Goal: Task Accomplishment & Management: Complete application form

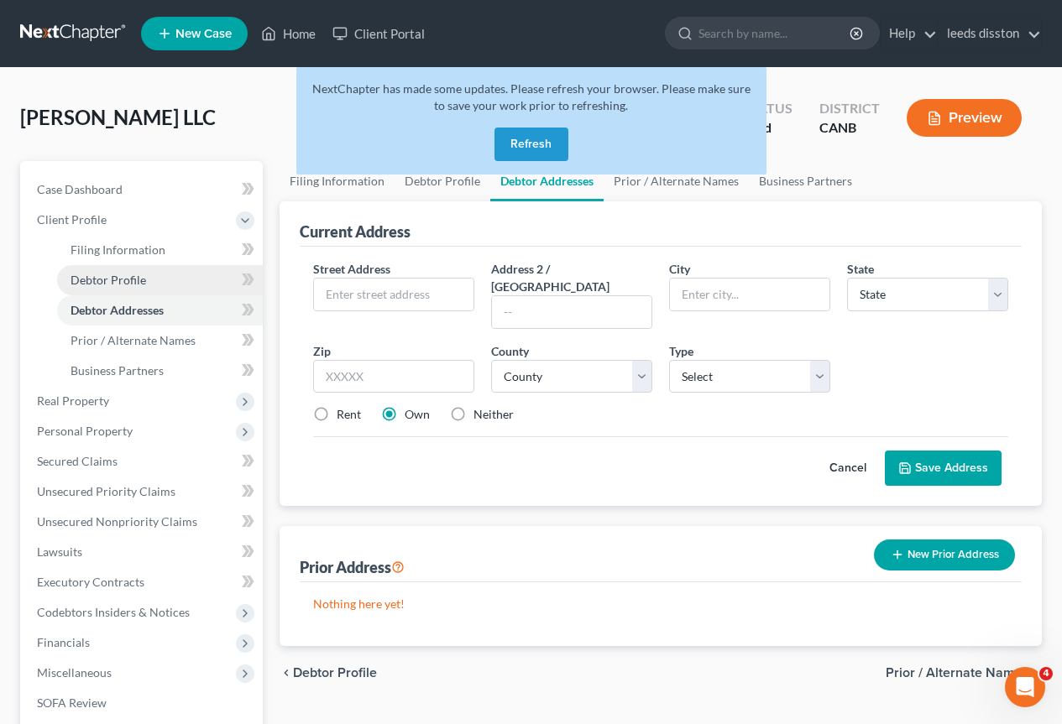
click at [109, 277] on span "Debtor Profile" at bounding box center [109, 280] width 76 height 14
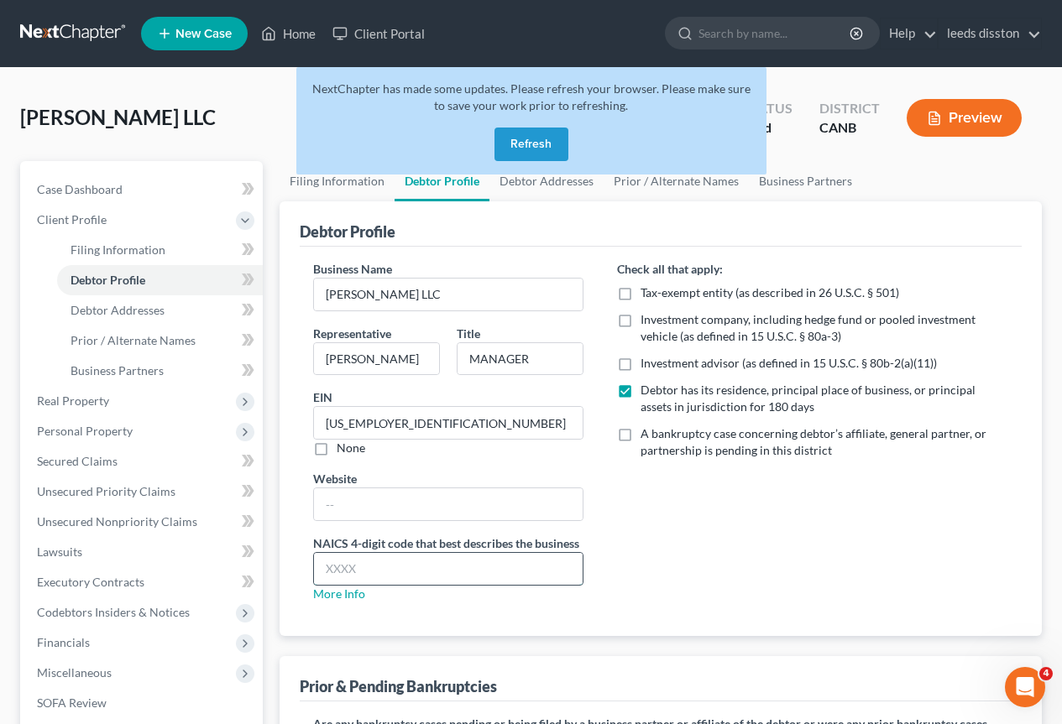
click at [349, 568] on input "text" at bounding box center [448, 569] width 269 height 32
type input "5313"
click at [696, 538] on div "Check all that apply: Tax-exempt entity (as described in 26 U.S.C. § 501) Inves…" at bounding box center [812, 438] width 425 height 356
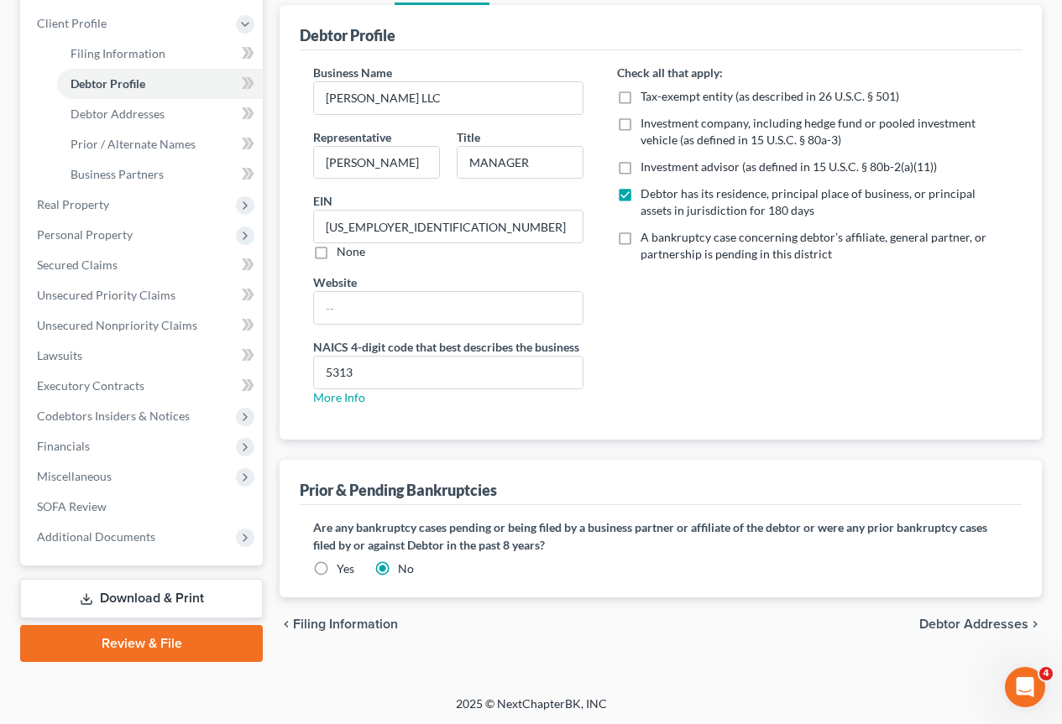
scroll to position [198, 0]
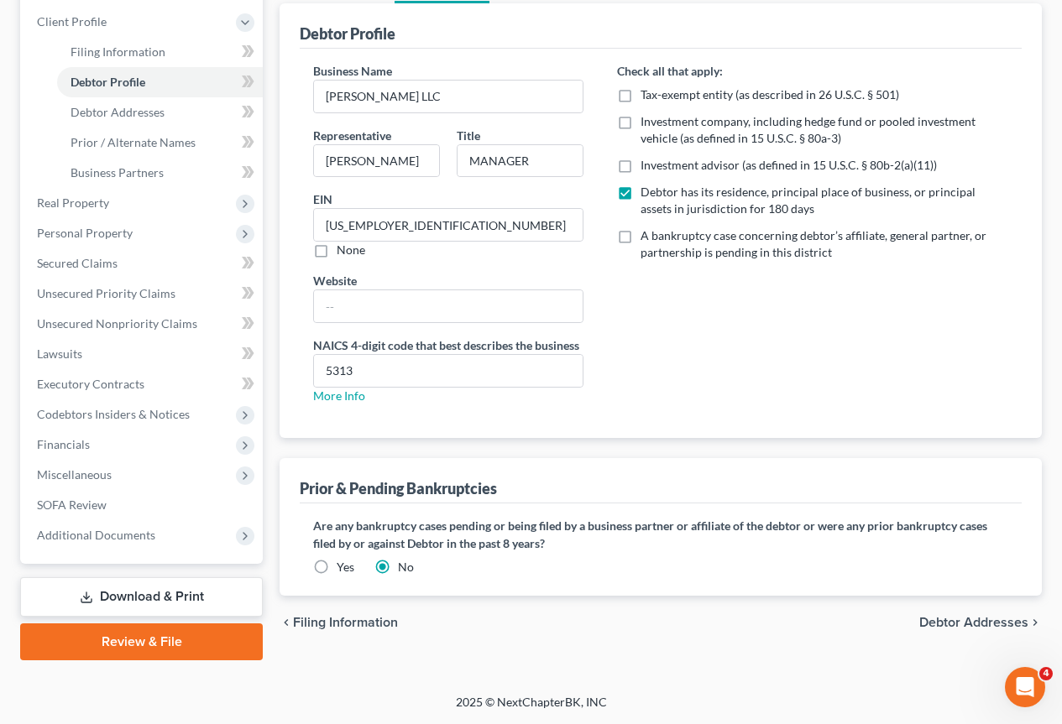
click at [991, 619] on span "Debtor Addresses" at bounding box center [973, 622] width 109 height 13
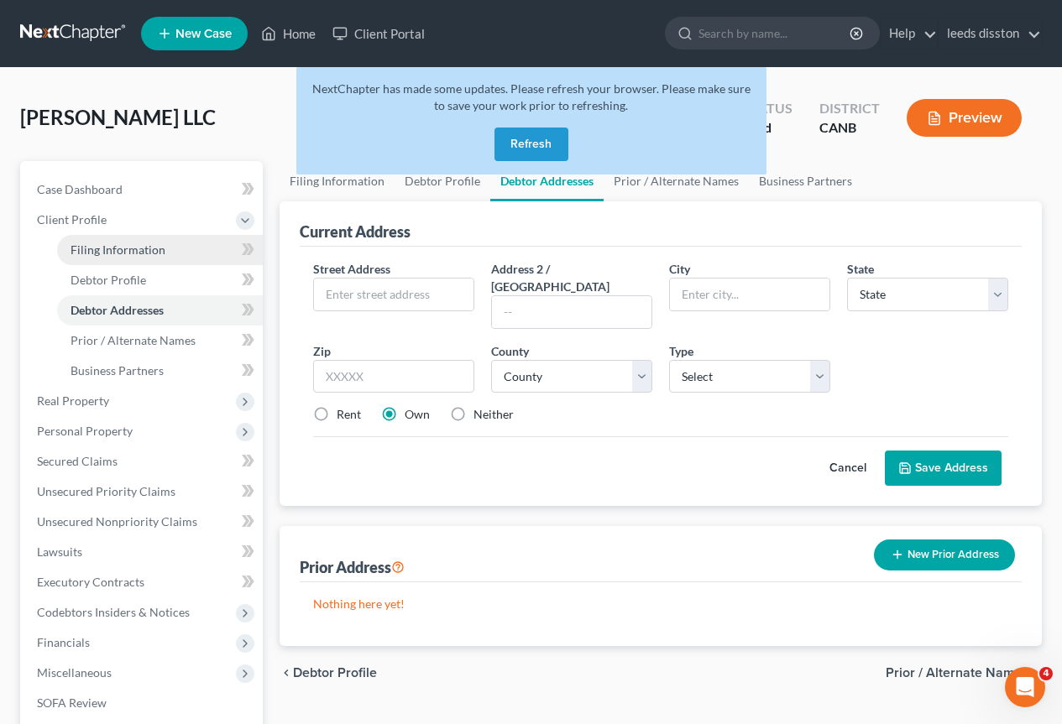
click at [163, 247] on link "Filing Information" at bounding box center [160, 250] width 206 height 30
select select "5"
select select "1"
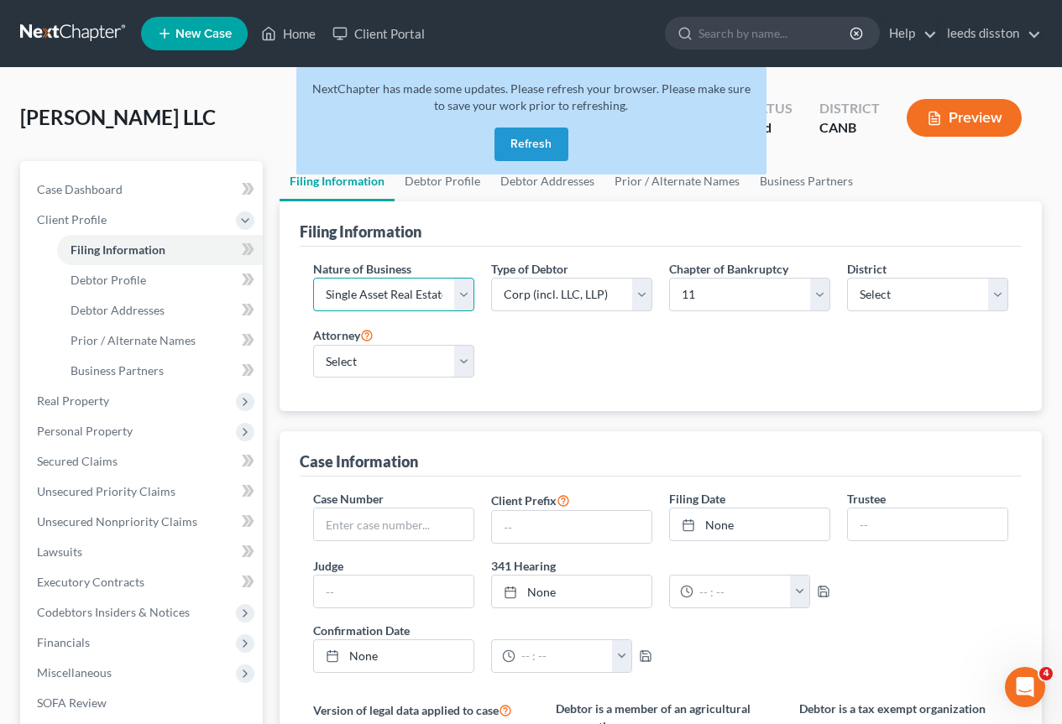
click at [464, 295] on select "Select Clearing Bank Commodity Broker Health Care Business Other Railroad Singl…" at bounding box center [393, 295] width 161 height 34
select select "3"
click at [313, 278] on select "Select Clearing Bank Commodity Broker Health Care Business Other Railroad Singl…" at bounding box center [393, 295] width 161 height 34
click at [588, 348] on div "Nature of Business Select Clearing Bank Commodity Broker Health Care Business O…" at bounding box center [661, 326] width 712 height 132
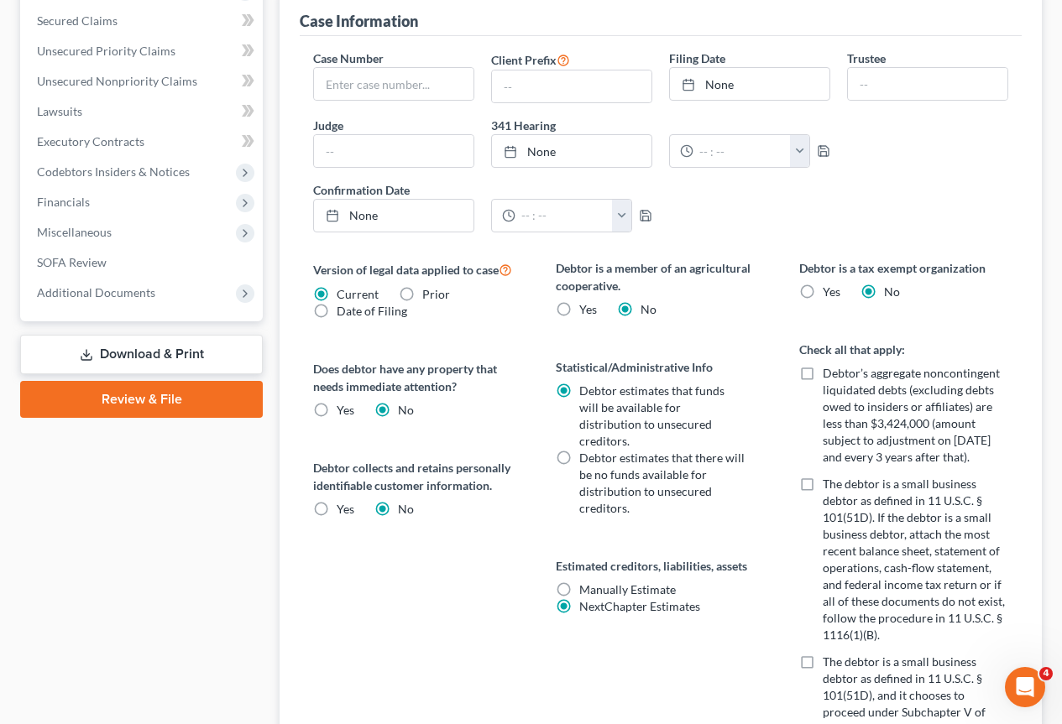
scroll to position [907, 0]
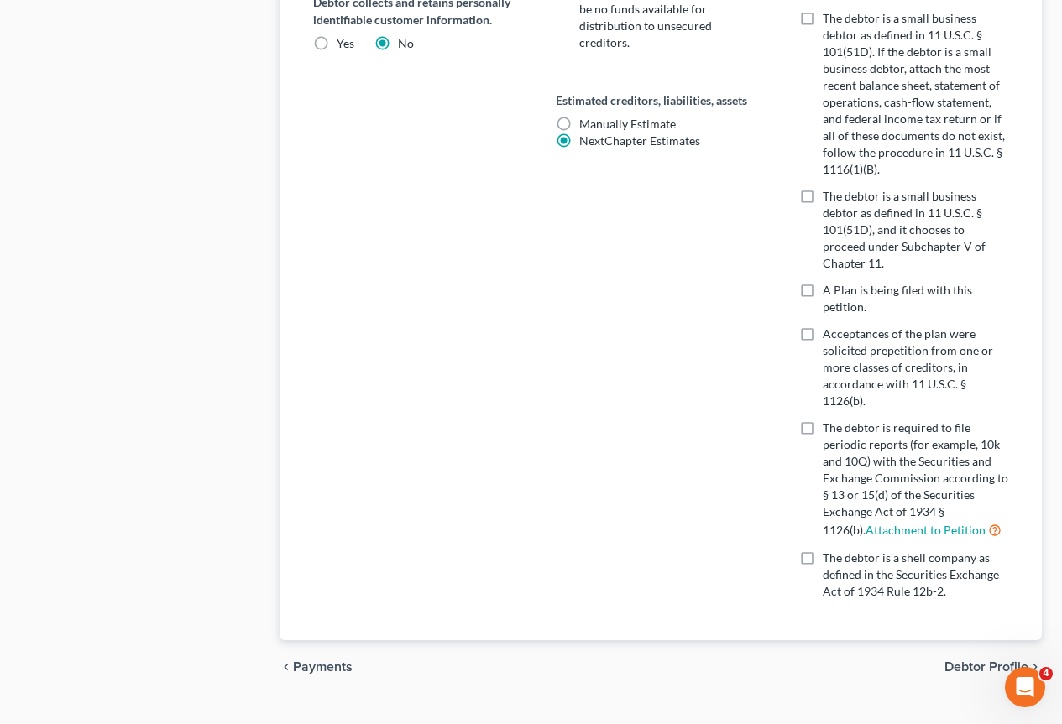
click at [1000, 661] on span "Debtor Profile" at bounding box center [986, 667] width 84 height 13
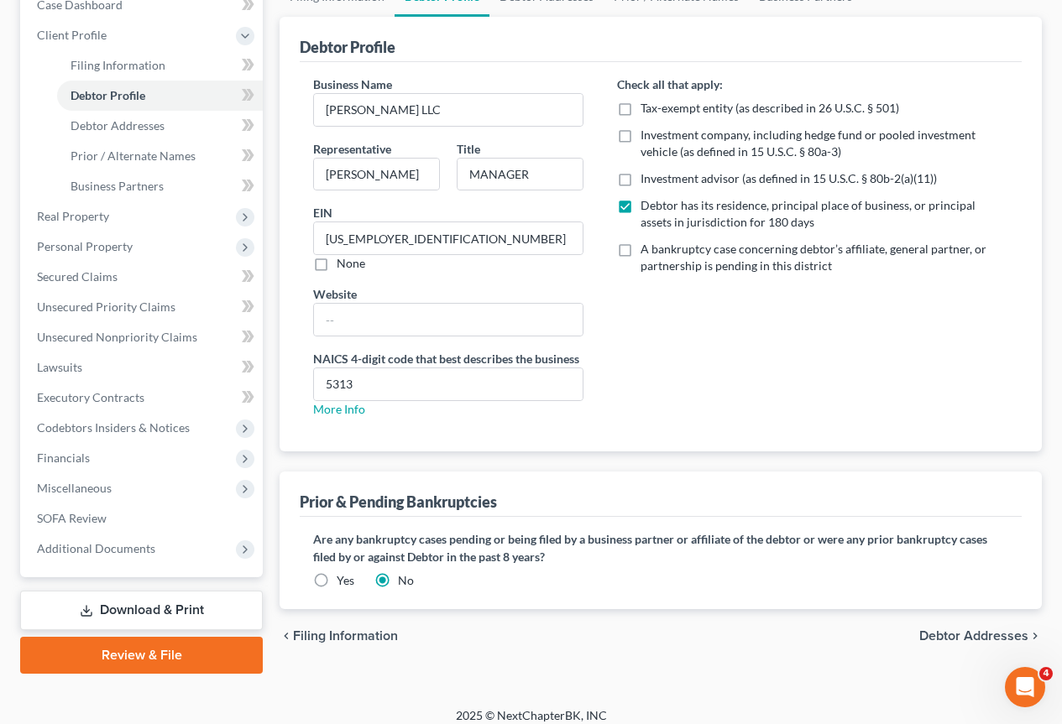
scroll to position [198, 0]
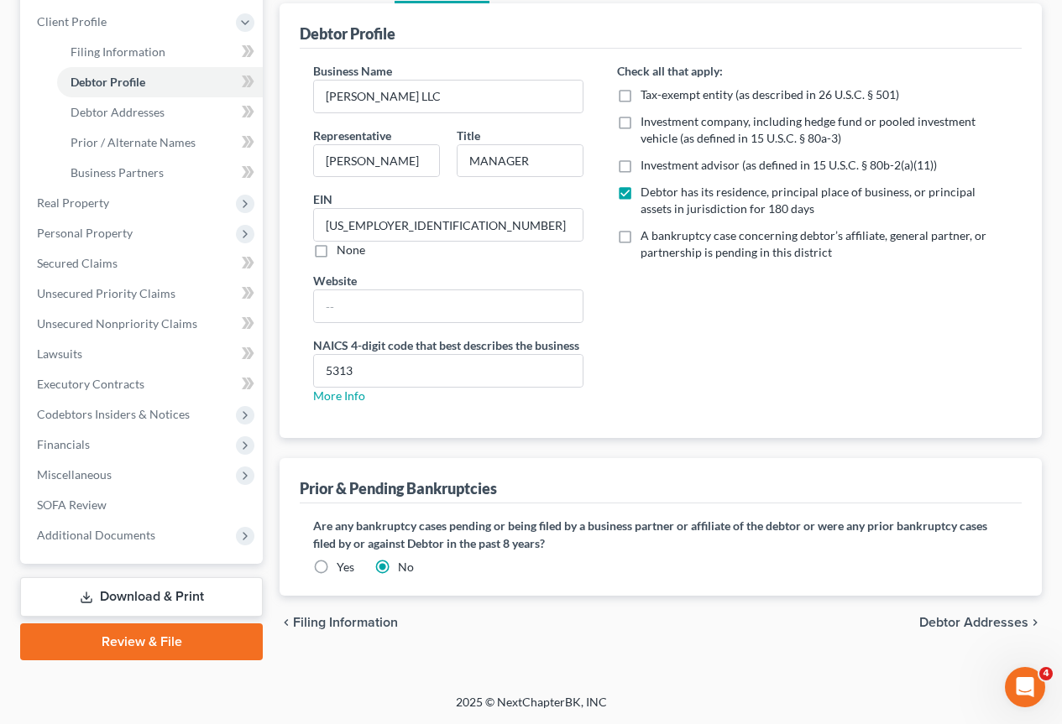
click at [1007, 620] on span "Debtor Addresses" at bounding box center [973, 622] width 109 height 13
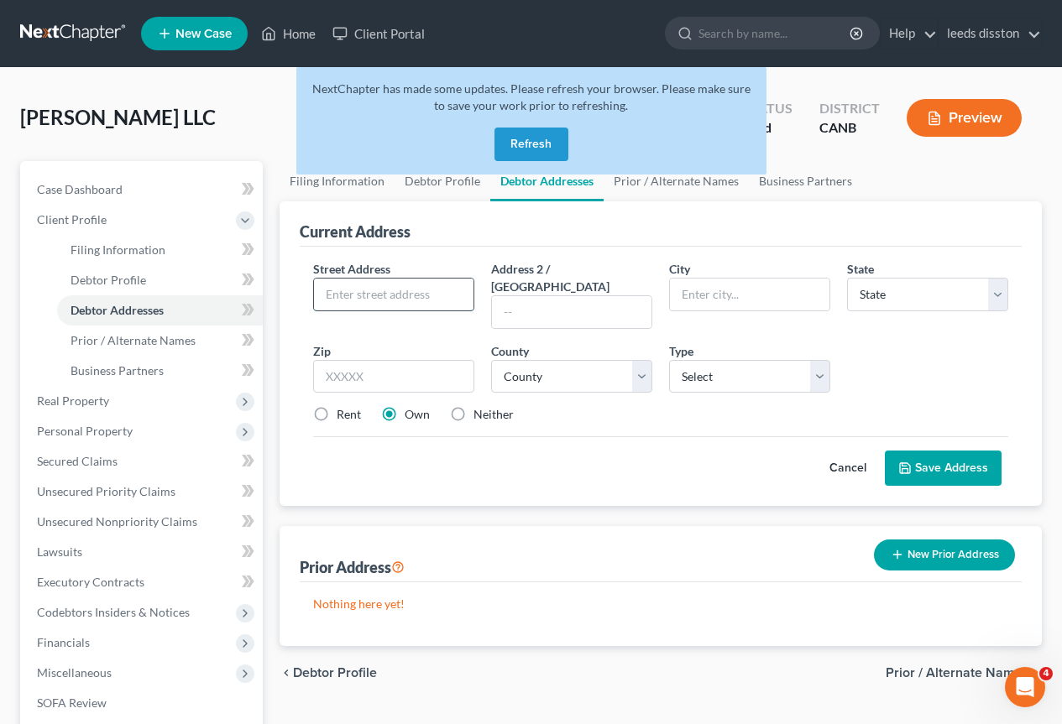
click at [432, 291] on input "text" at bounding box center [393, 295] width 159 height 32
paste input "[STREET_ADDRESS][PERSON_NAME]"
type input "[STREET_ADDRESS][PERSON_NAME]"
click at [703, 285] on input "text" at bounding box center [749, 295] width 159 height 32
paste input "FREMONT"
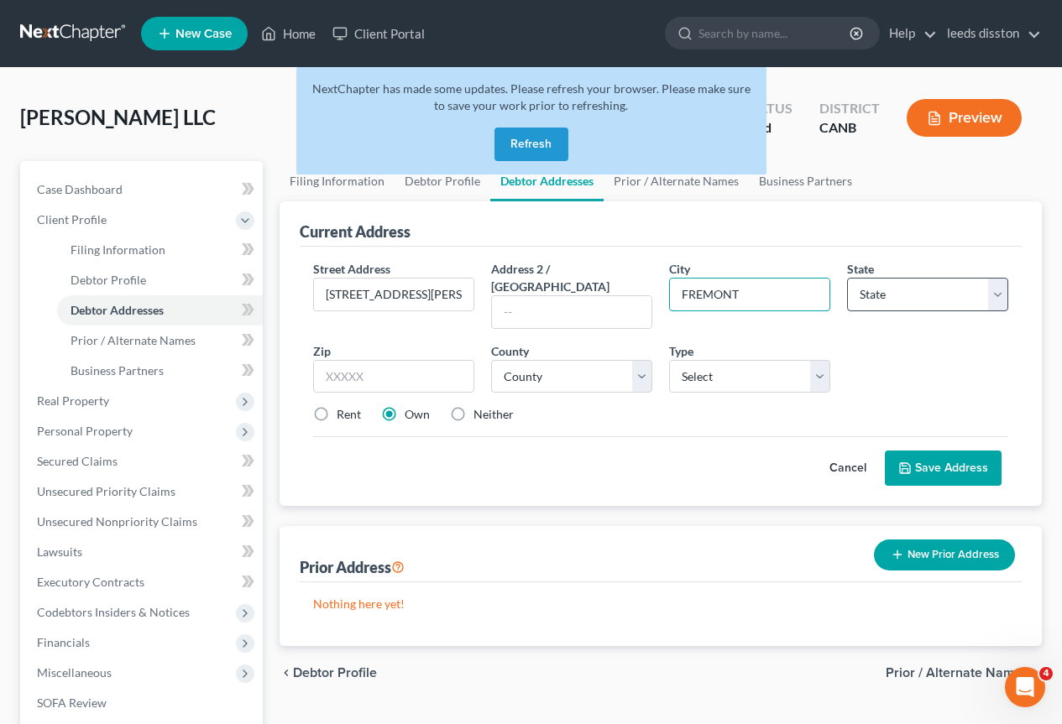
type input "FREMONT"
click at [890, 290] on select "State [US_STATE] AK AR AZ CA CO CT DE DC [GEOGRAPHIC_DATA] [GEOGRAPHIC_DATA] GU…" at bounding box center [927, 295] width 161 height 34
select select "4"
click at [847, 278] on select "State [US_STATE] AK AR AZ CA CO CT DE DC [GEOGRAPHIC_DATA] [GEOGRAPHIC_DATA] GU…" at bounding box center [927, 295] width 161 height 34
click at [783, 360] on select "Select Business Mailing Location of Assets" at bounding box center [749, 377] width 161 height 34
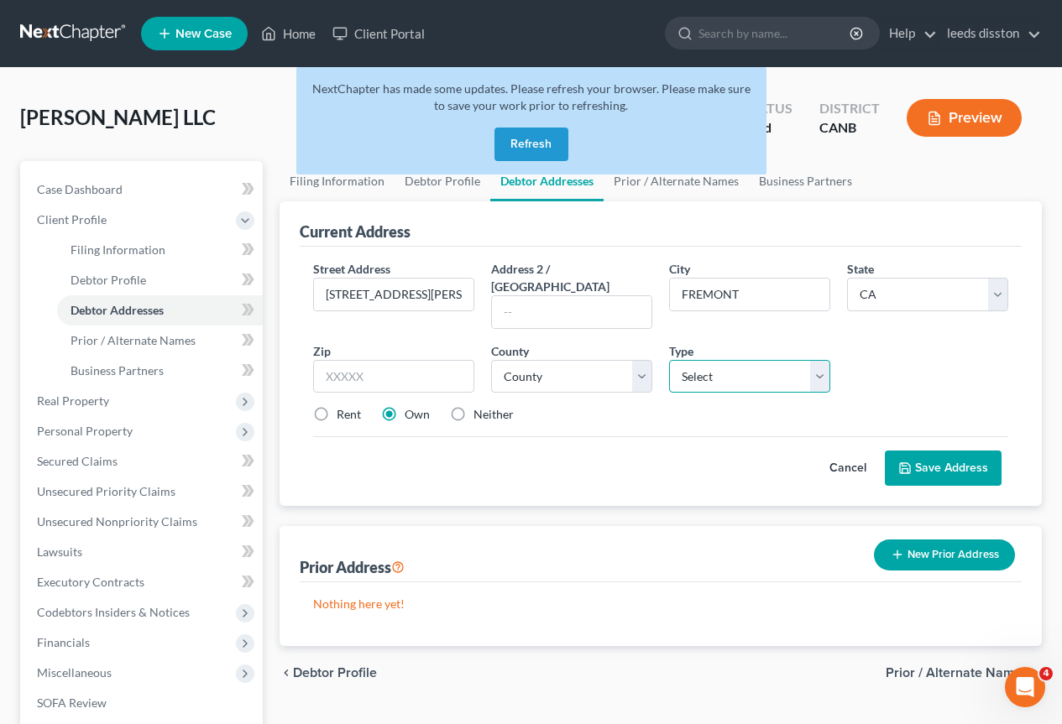
select select "0"
click at [669, 360] on select "Select Business Mailing Location of Assets" at bounding box center [749, 377] width 161 height 34
click at [412, 360] on input "text" at bounding box center [393, 377] width 161 height 34
paste input "94538"
type input "94538"
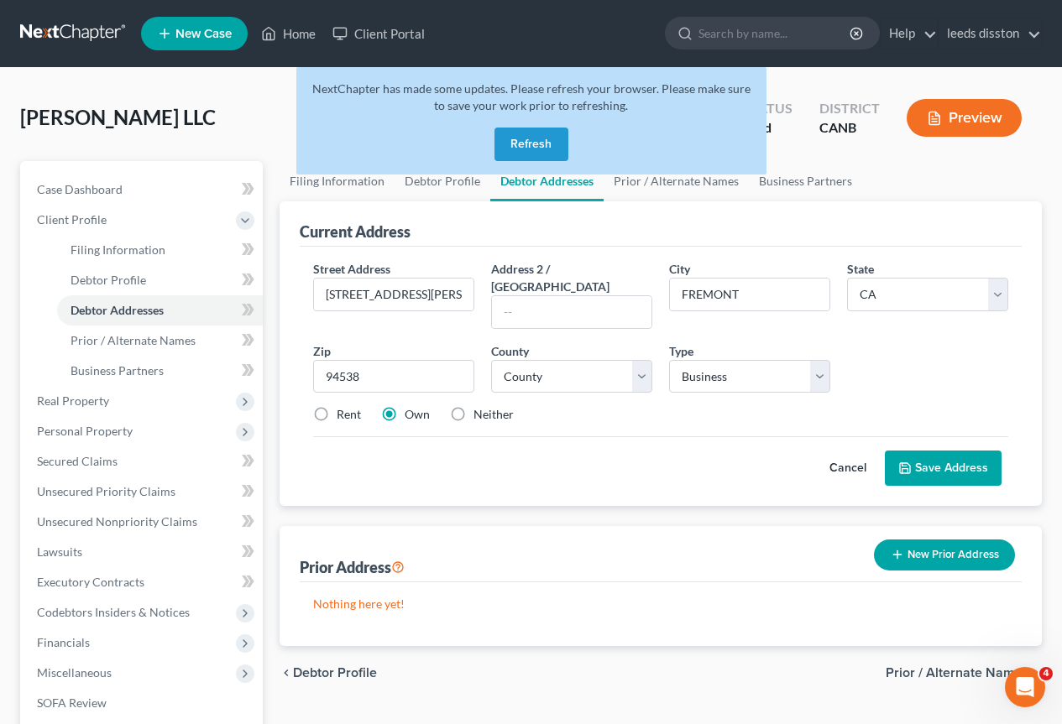
click at [534, 406] on div "Street Address * [STREET_ADDRESS][PERSON_NAME] Address [GEOGRAPHIC_DATA] * [GEO…" at bounding box center [661, 348] width 712 height 177
type input "Fremont"
click at [951, 452] on button "Save Address" at bounding box center [943, 468] width 117 height 35
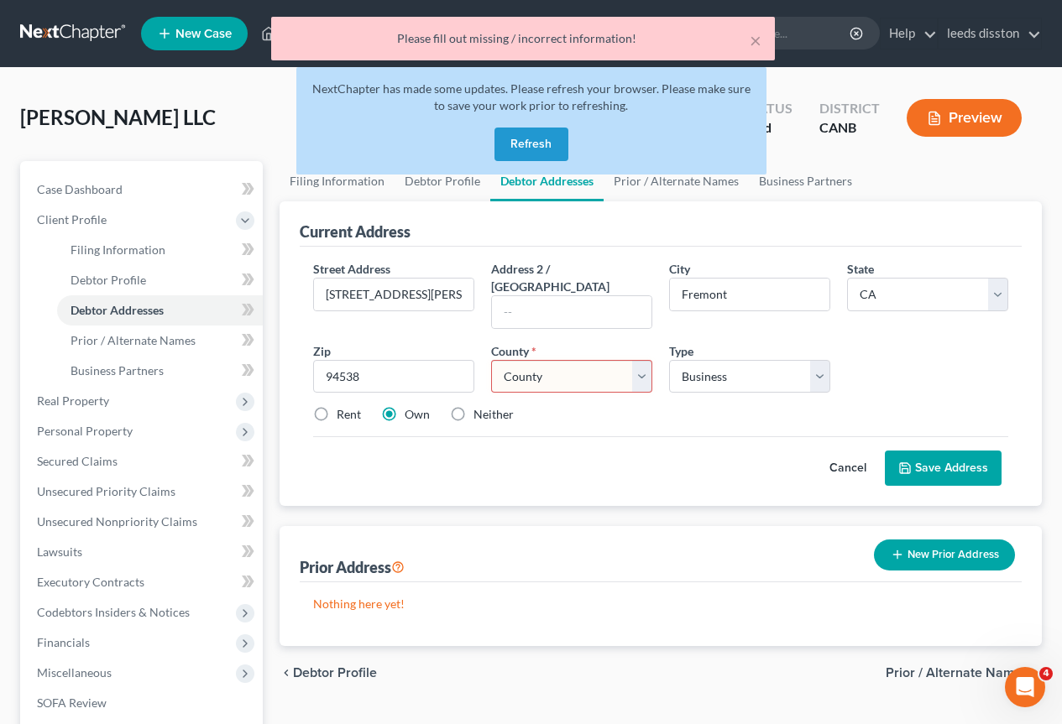
click at [632, 360] on select "County [GEOGRAPHIC_DATA] [GEOGRAPHIC_DATA] [GEOGRAPHIC_DATA] [GEOGRAPHIC_DATA] …" at bounding box center [571, 377] width 161 height 34
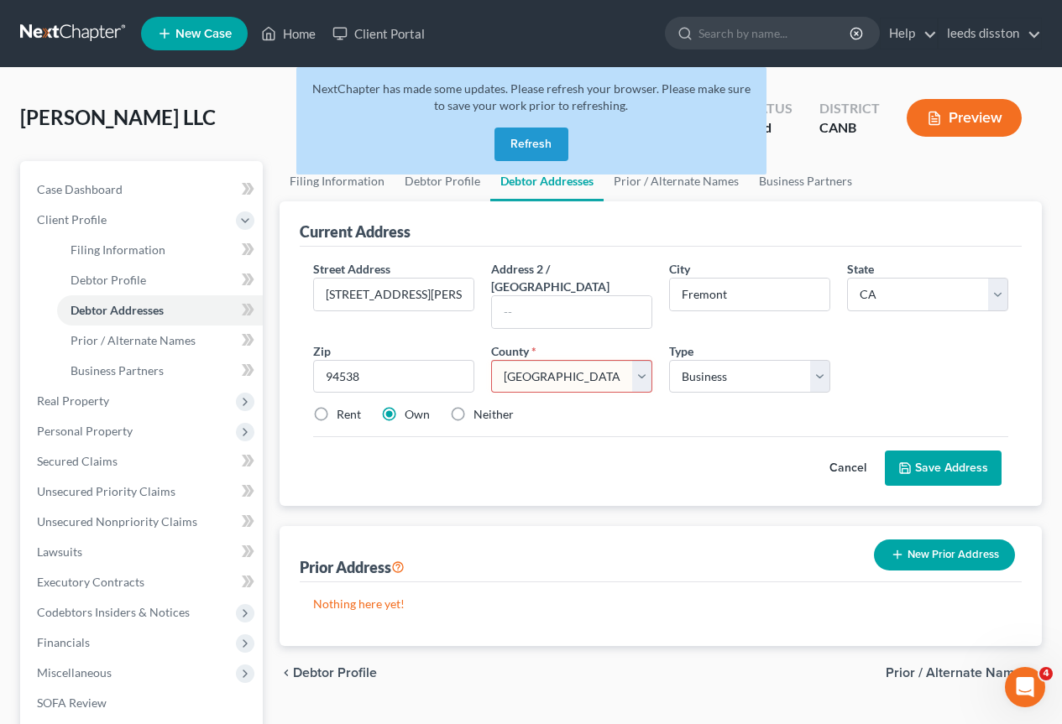
click at [491, 360] on select "County [GEOGRAPHIC_DATA] [GEOGRAPHIC_DATA] [GEOGRAPHIC_DATA] [GEOGRAPHIC_DATA] …" at bounding box center [571, 377] width 161 height 34
click at [641, 363] on select "County [GEOGRAPHIC_DATA] [GEOGRAPHIC_DATA] [GEOGRAPHIC_DATA] [GEOGRAPHIC_DATA] …" at bounding box center [571, 377] width 161 height 34
select select "0"
click at [491, 360] on select "County [GEOGRAPHIC_DATA] [GEOGRAPHIC_DATA] [GEOGRAPHIC_DATA] [GEOGRAPHIC_DATA] …" at bounding box center [571, 377] width 161 height 34
click at [917, 451] on button "Save Address" at bounding box center [943, 468] width 117 height 35
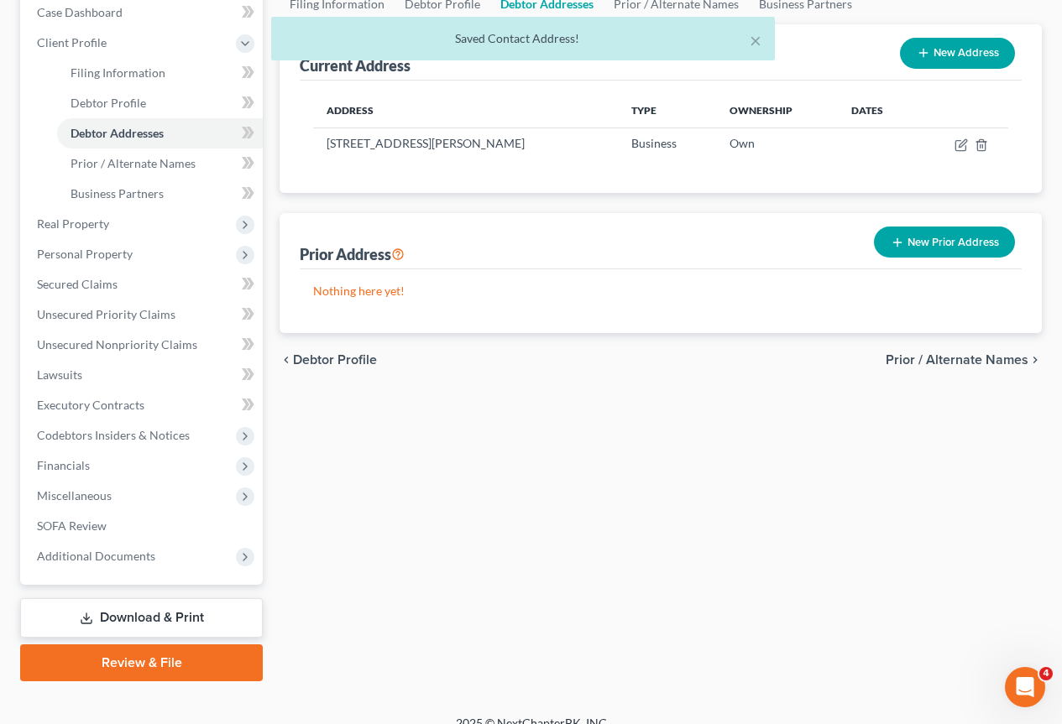
scroll to position [198, 0]
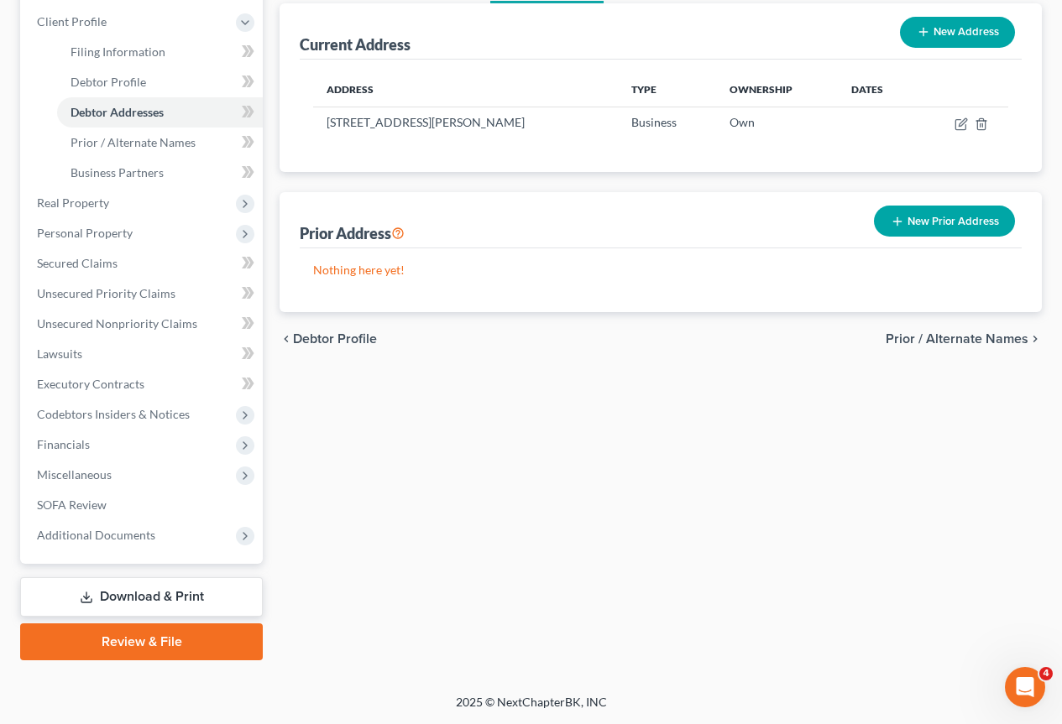
click at [946, 332] on span "Prior / Alternate Names" at bounding box center [957, 338] width 143 height 13
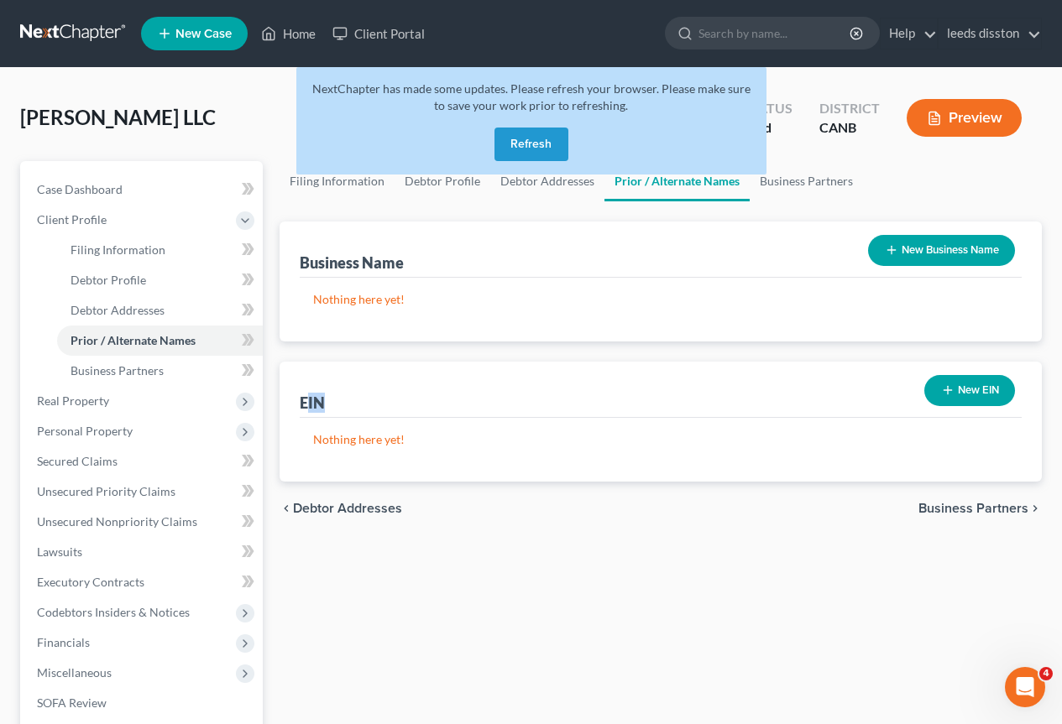
drag, startPoint x: 309, startPoint y: 407, endPoint x: 616, endPoint y: 392, distance: 307.6
click at [616, 392] on div "EIN New EIN" at bounding box center [661, 390] width 722 height 56
click at [961, 395] on button "New EIN" at bounding box center [969, 390] width 91 height 31
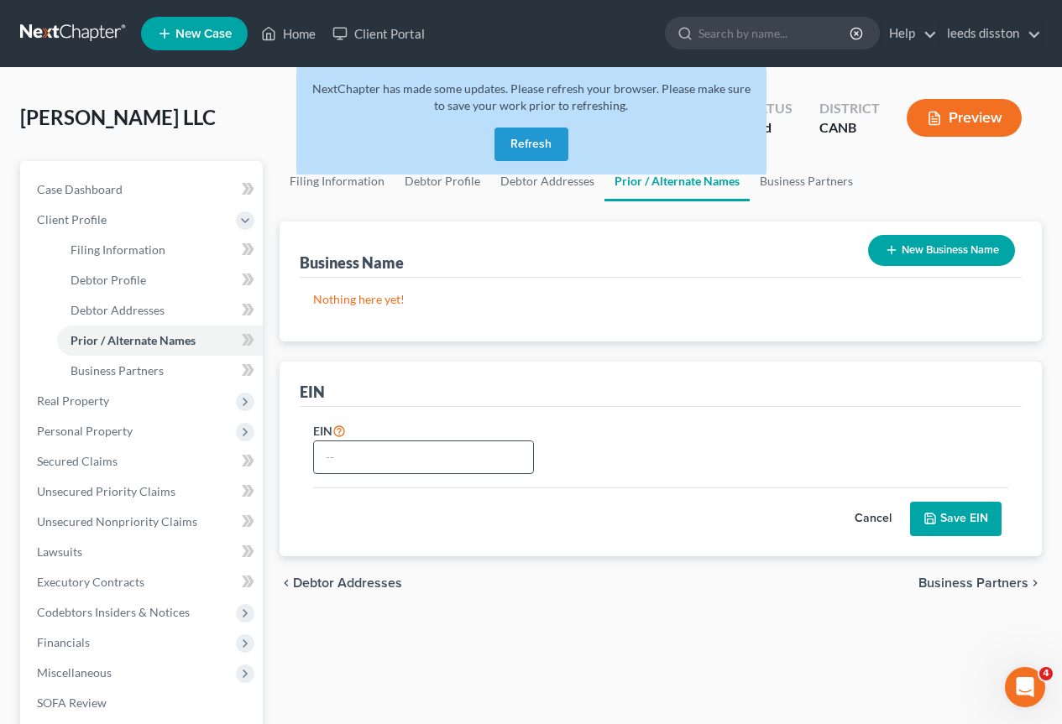
click at [381, 459] on input "text" at bounding box center [423, 458] width 219 height 32
paste input "[US_EMPLOYER_IDENTIFICATION_NUMBER]"
type input "[US_EMPLOYER_IDENTIFICATION_NUMBER]"
click at [571, 455] on div "EIN [US_EMPLOYER_IDENTIFICATION_NUMBER]" at bounding box center [661, 454] width 712 height 67
click at [936, 515] on icon "submit" at bounding box center [929, 518] width 13 height 13
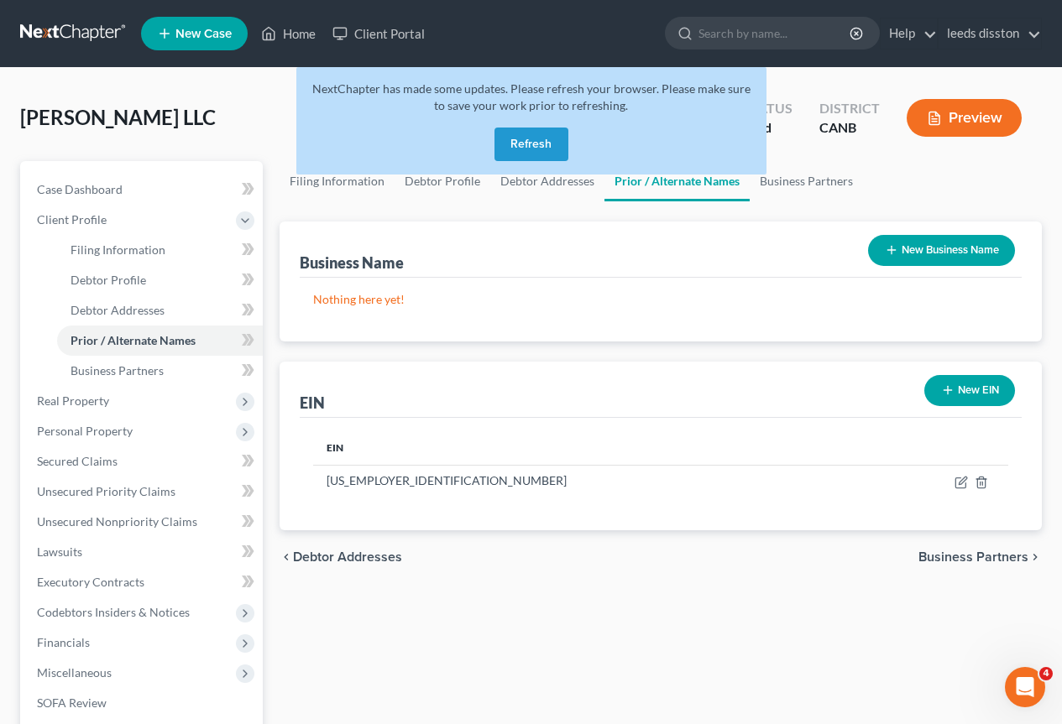
click at [539, 139] on button "Refresh" at bounding box center [531, 145] width 74 height 34
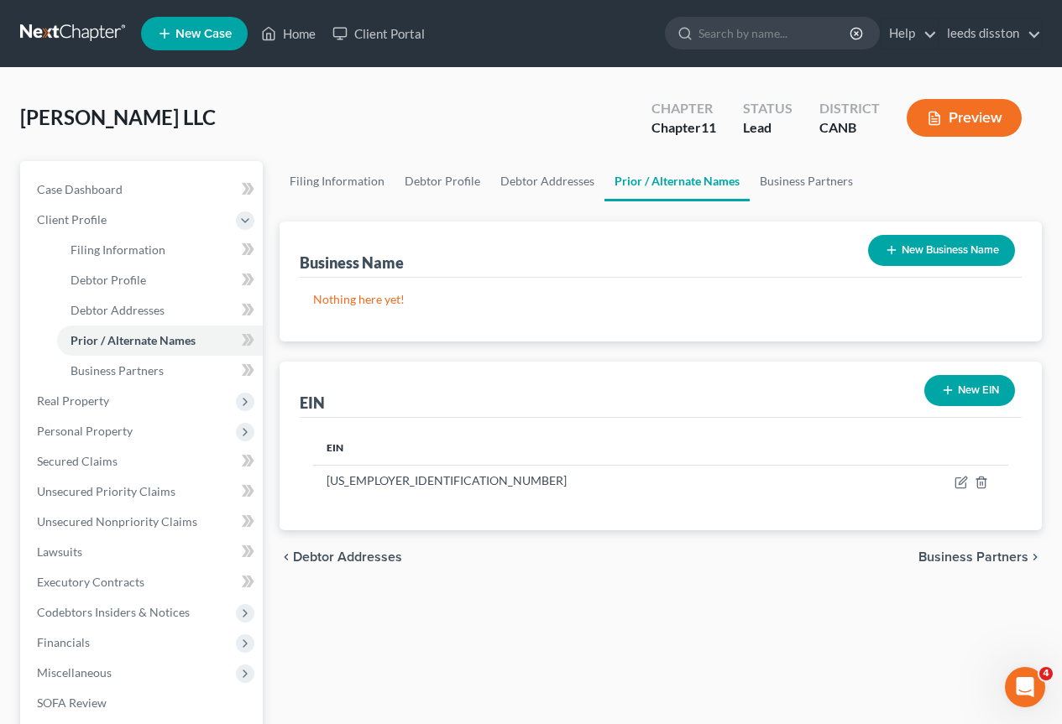
click at [976, 557] on span "Business Partners" at bounding box center [973, 557] width 110 height 13
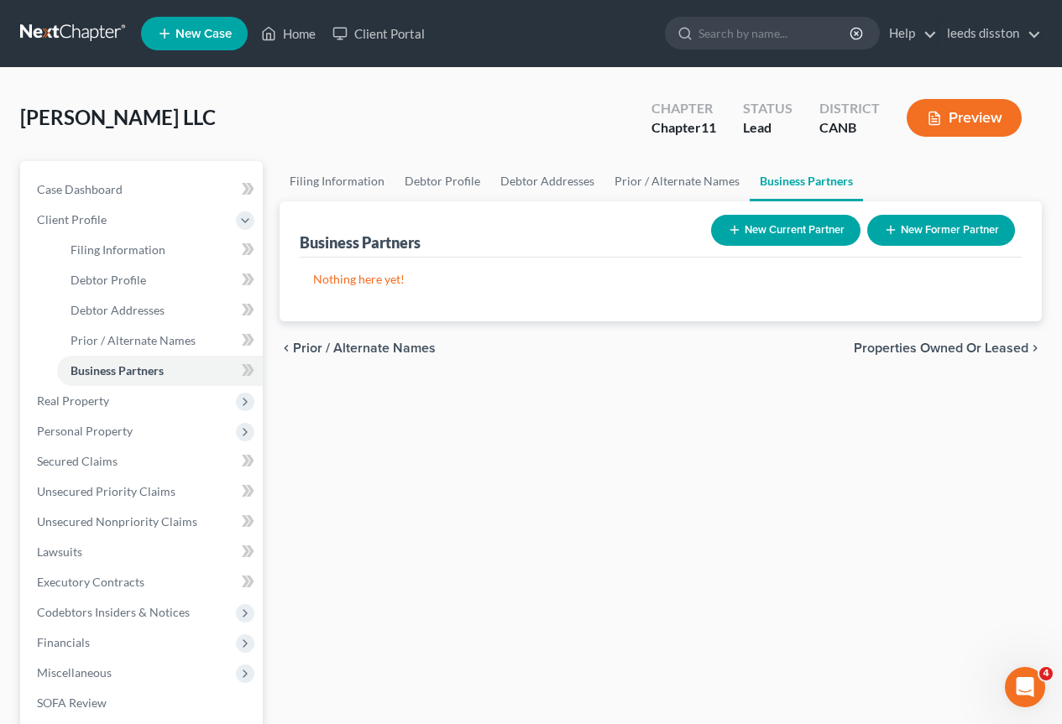
click at [902, 349] on span "Properties Owned or Leased" at bounding box center [941, 348] width 175 height 13
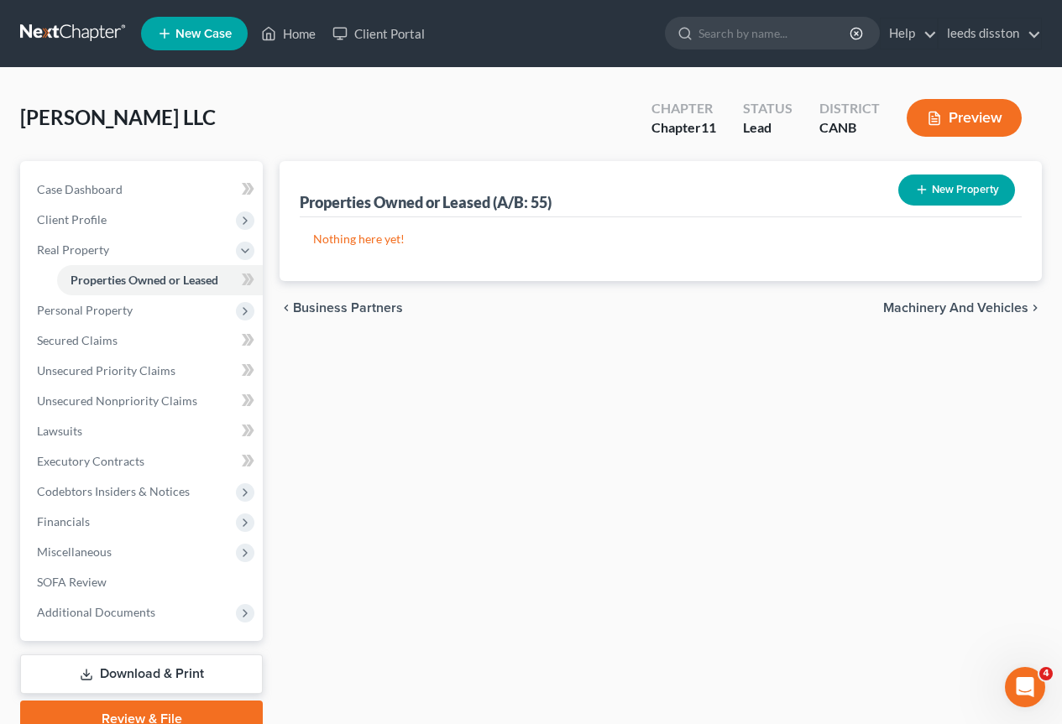
click at [952, 193] on button "New Property" at bounding box center [956, 190] width 117 height 31
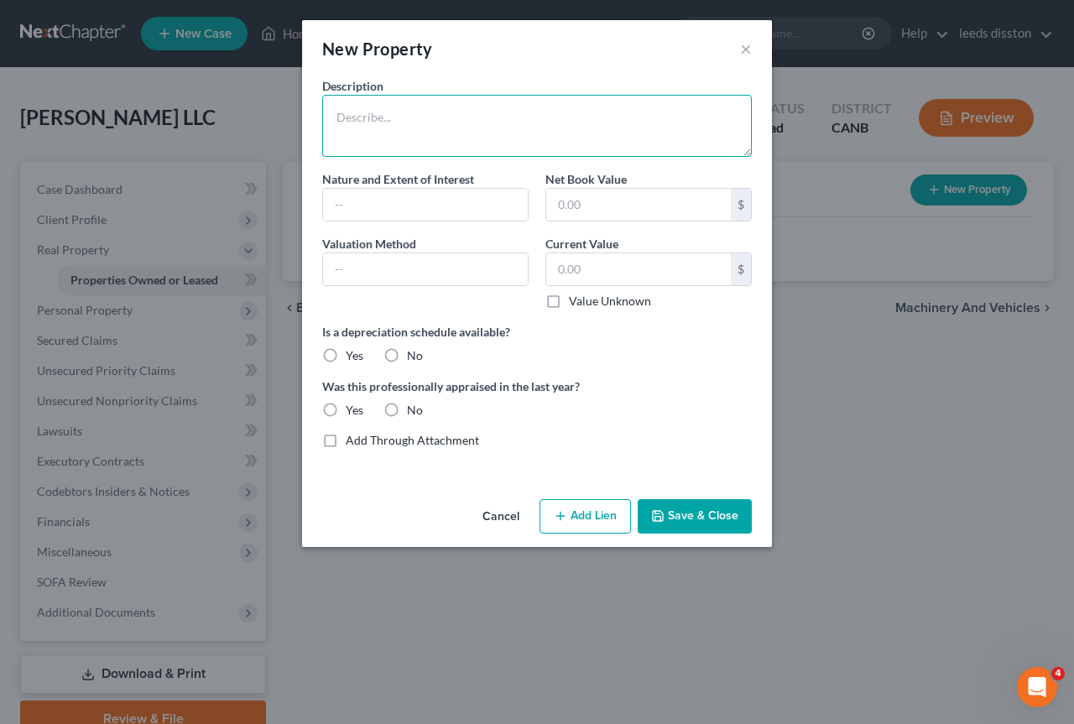
click at [481, 123] on textarea at bounding box center [537, 126] width 430 height 62
click at [469, 129] on textarea at bounding box center [537, 126] width 430 height 62
paste textarea "1498 Gladding Ct., Milpitas, CA 95035"
type textarea "1498 Gladding Ct., Milpitas, CA 95035"
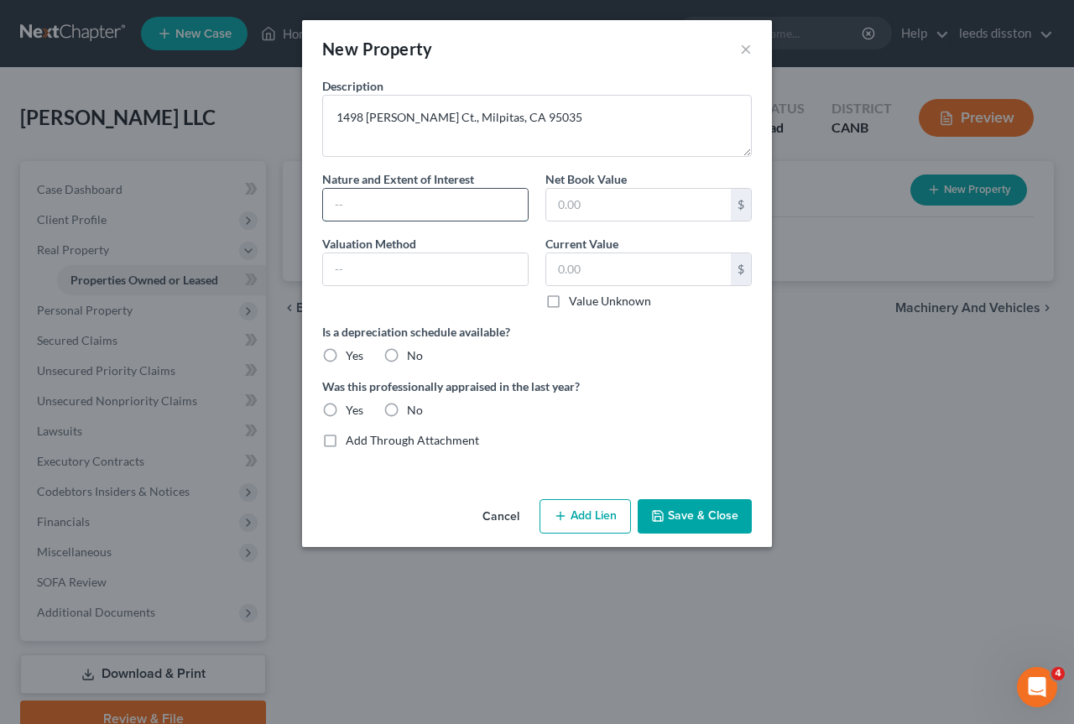
click at [485, 207] on input "text" at bounding box center [425, 205] width 205 height 32
type input "FEE SIMPLE"
click at [669, 194] on input "text" at bounding box center [638, 205] width 185 height 32
type input "4,700,000"
click at [615, 272] on input "text" at bounding box center [638, 270] width 185 height 32
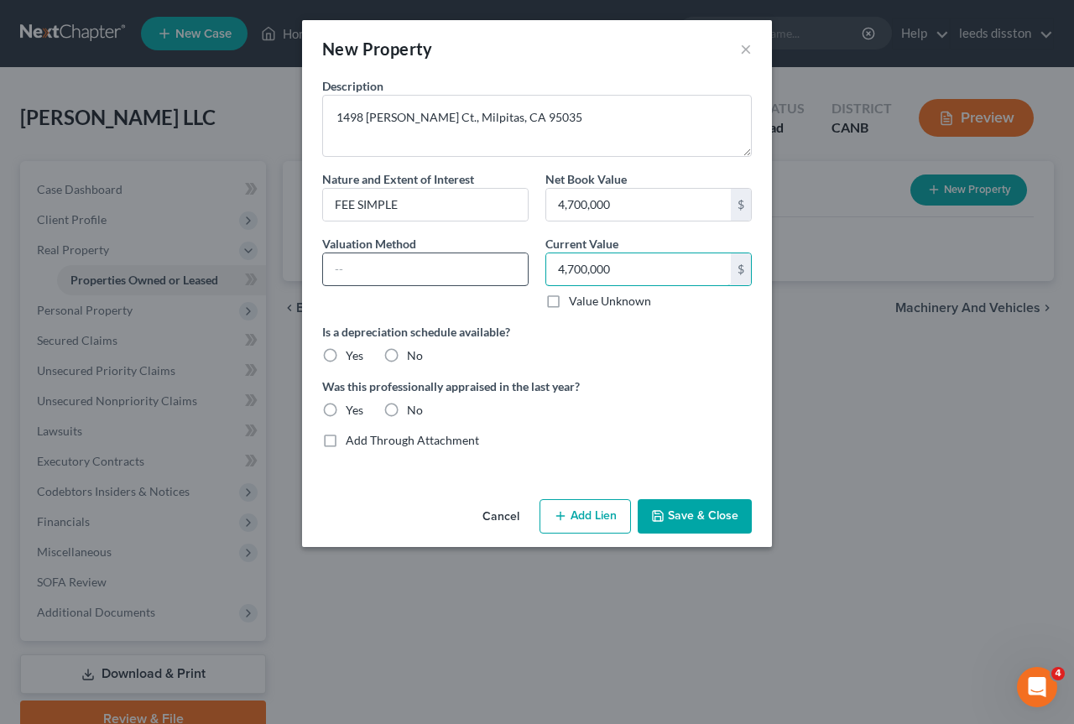
type input "4,700,000"
click at [471, 269] on input "text" at bounding box center [425, 270] width 205 height 32
type input "appraisal"
click at [566, 364] on div "Description 1498 Gladding Ct., Milpitas, CA 95035 Nature and Extent of Interest…" at bounding box center [537, 269] width 447 height 385
click at [407, 357] on label "No" at bounding box center [415, 356] width 16 height 17
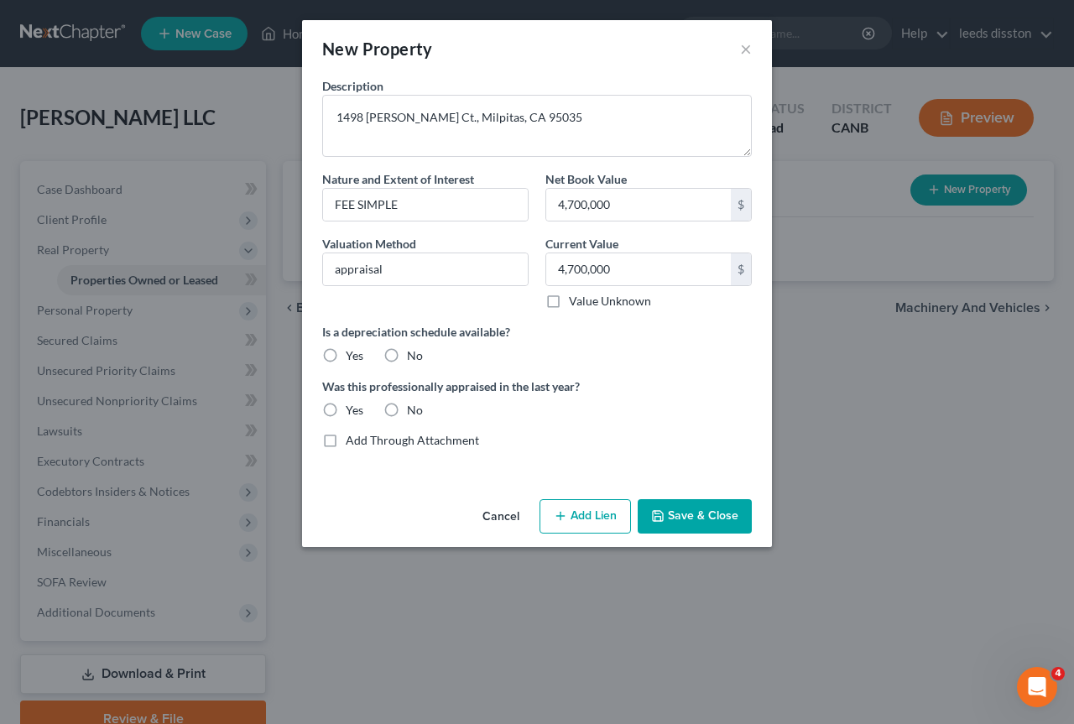
click at [414, 357] on input "No" at bounding box center [419, 353] width 11 height 11
radio input "true"
click at [346, 407] on label "Yes" at bounding box center [355, 410] width 18 height 17
click at [353, 407] on input "Yes" at bounding box center [358, 407] width 11 height 11
radio input "true"
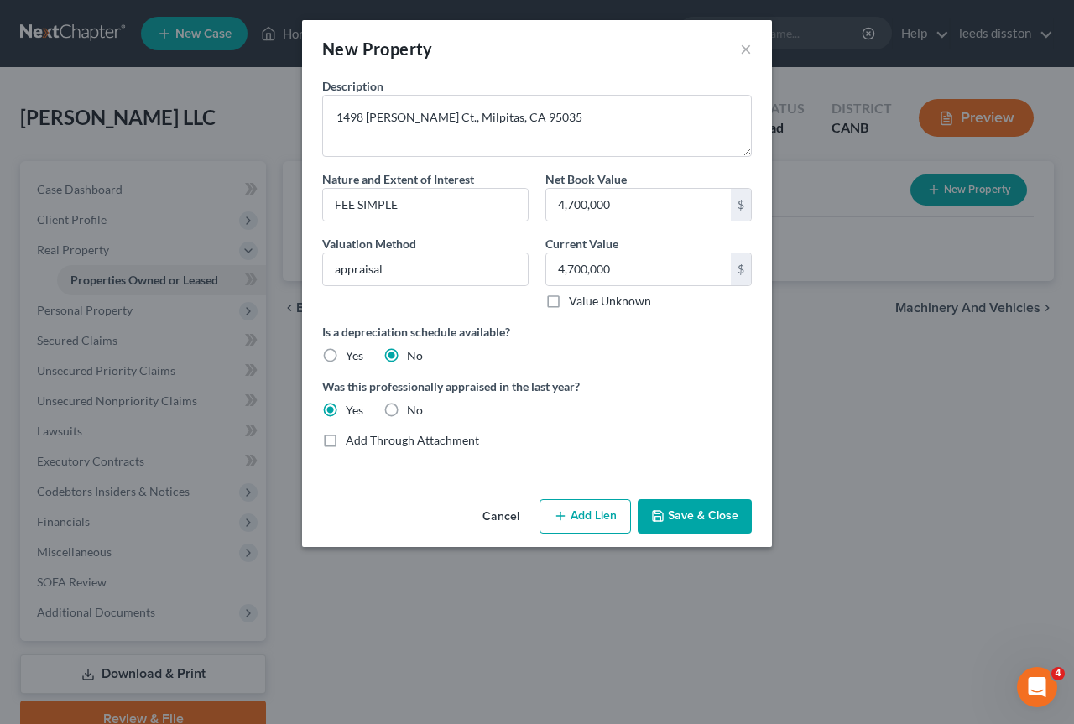
click at [708, 513] on button "Save & Close" at bounding box center [695, 516] width 114 height 35
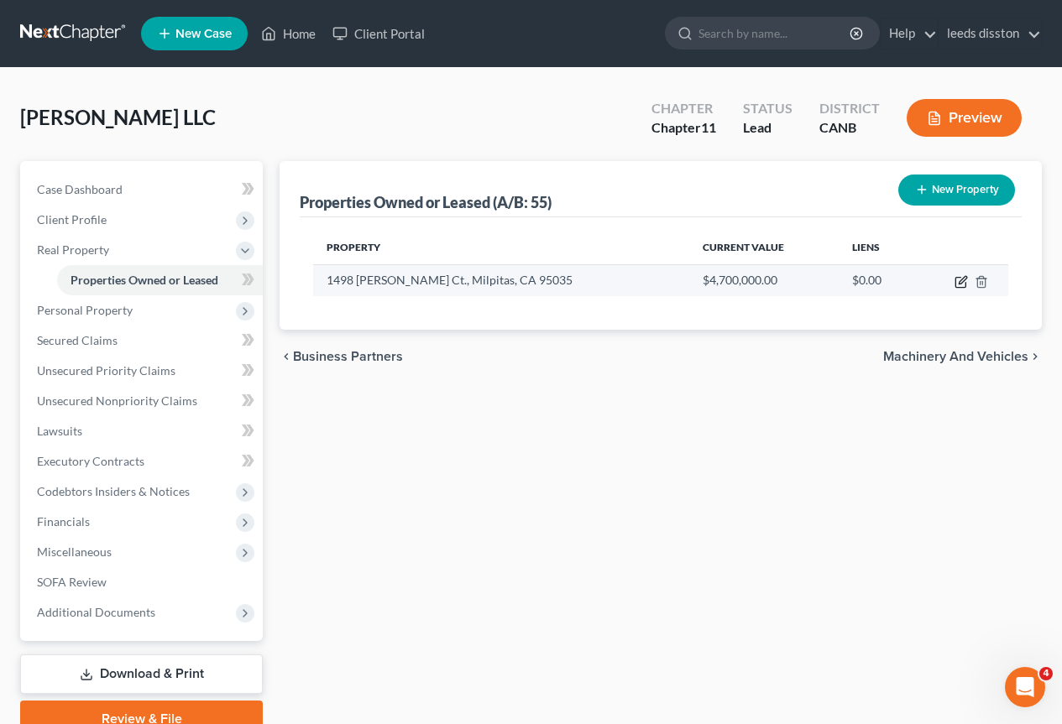
click at [956, 285] on icon "button" at bounding box center [960, 283] width 10 height 10
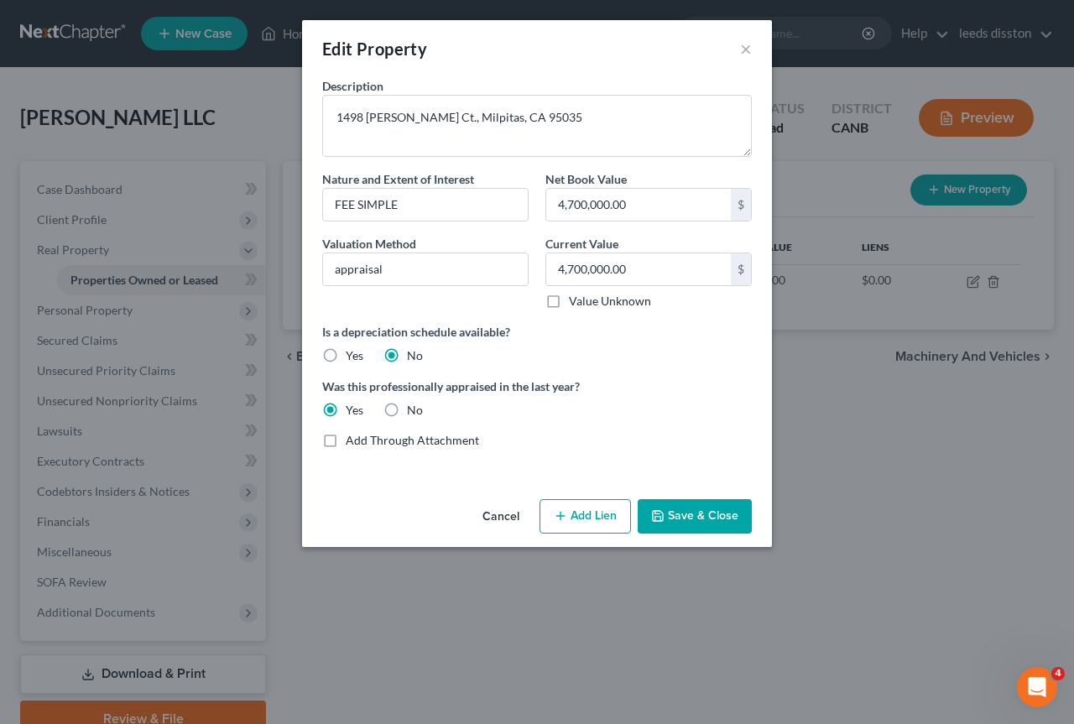
click at [346, 439] on label "Add Through Attachment" at bounding box center [412, 440] width 133 height 17
click at [353, 439] on input "Add Through Attachment" at bounding box center [358, 437] width 11 height 11
checkbox input "true"
type textarea "See Schedule A/B Part 9, Question 55 Attachment"
click at [510, 444] on div "Add Through Attachment" at bounding box center [537, 440] width 430 height 17
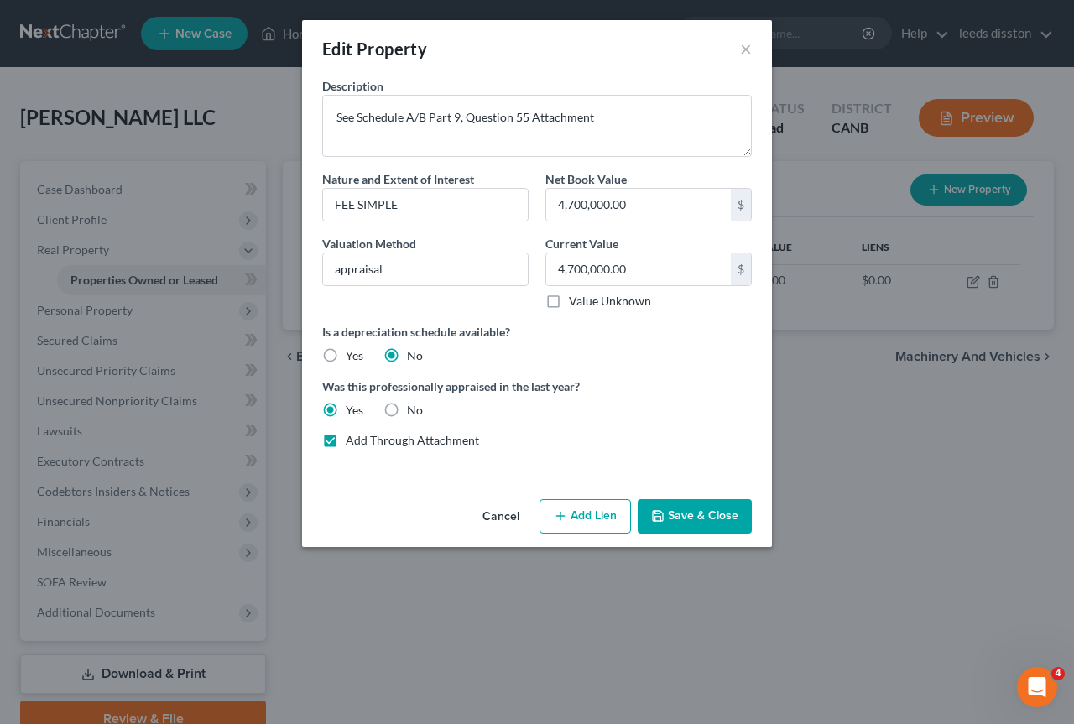
click at [346, 442] on label "Add Through Attachment" at bounding box center [412, 440] width 133 height 17
click at [353, 442] on input "Add Through Attachment" at bounding box center [358, 437] width 11 height 11
click at [346, 441] on label "Add Through Attachment" at bounding box center [412, 440] width 133 height 17
click at [353, 441] on input "Add Through Attachment" at bounding box center [358, 437] width 11 height 11
click at [346, 435] on label "Add Through Attachment" at bounding box center [412, 440] width 133 height 17
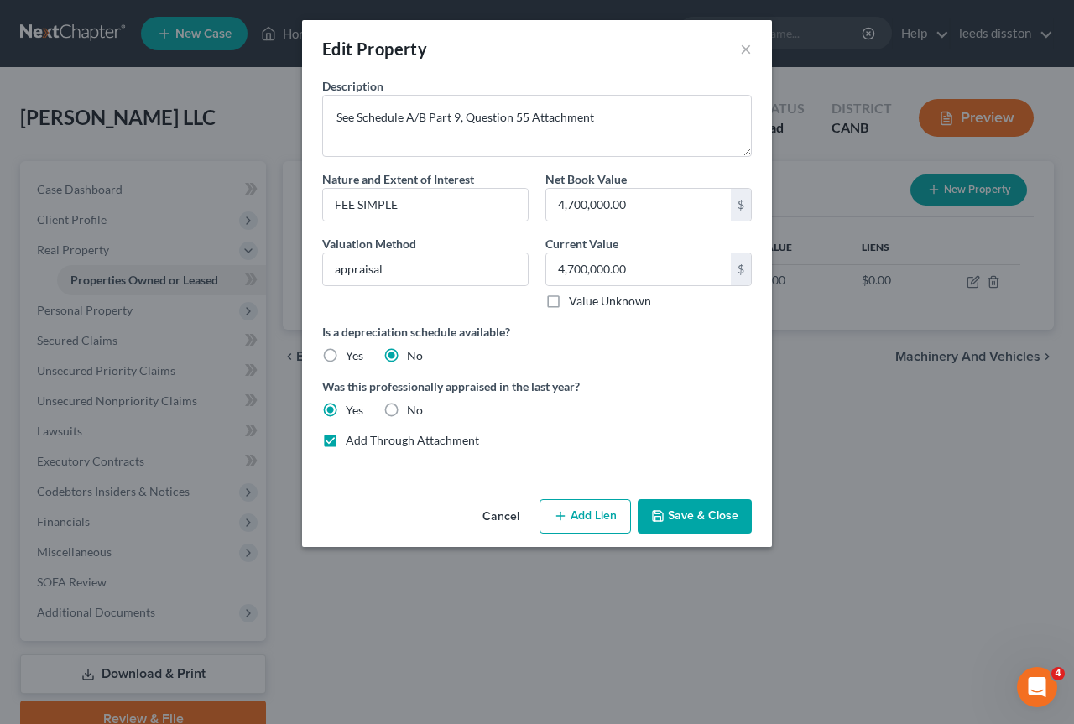
click at [353, 435] on input "Add Through Attachment" at bounding box center [358, 437] width 11 height 11
checkbox input "false"
click at [621, 123] on textarea "See Schedule A/B Part 9, Question 55 Attachment" at bounding box center [537, 126] width 430 height 62
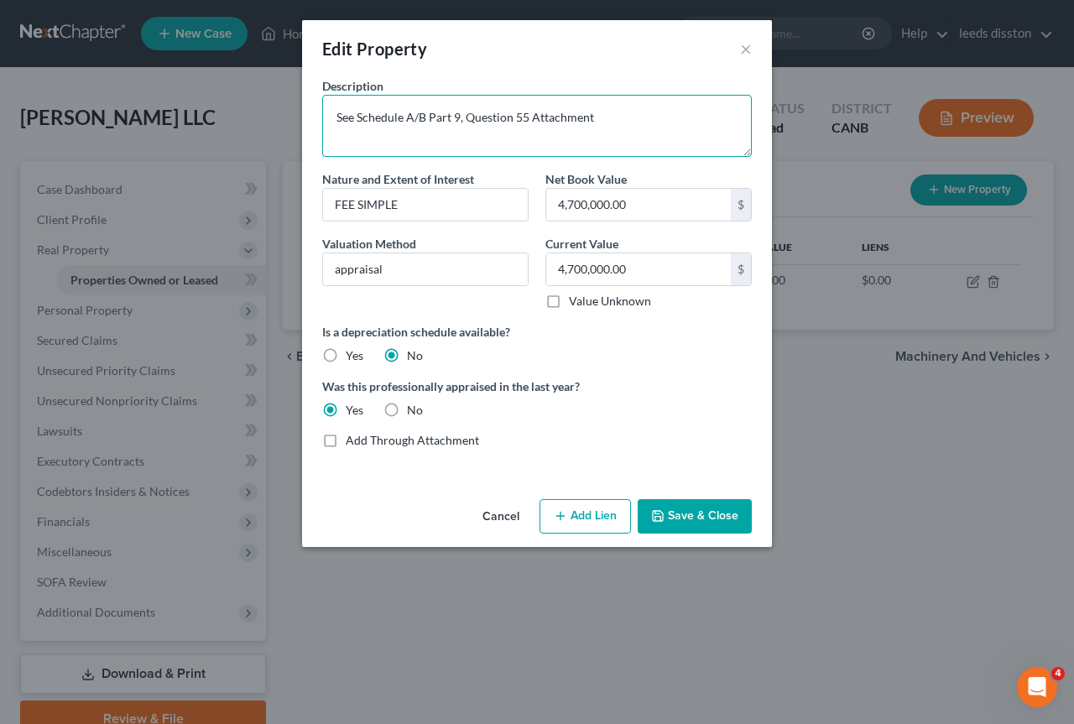
paste textarea "1498 Gladding Ct., Milpitas, CA 95035"
click at [661, 396] on div "Was this professionally appraised in the last year? Yes No" at bounding box center [537, 398] width 447 height 41
drag, startPoint x: 340, startPoint y: 114, endPoint x: 339, endPoint y: 154, distance: 40.3
click at [339, 154] on textarea "1498 Gladding Ct., Milpitas, CA 95035" at bounding box center [537, 126] width 430 height 62
type textarea "1498 Gladding Ct., Milpitas, CA 95035"
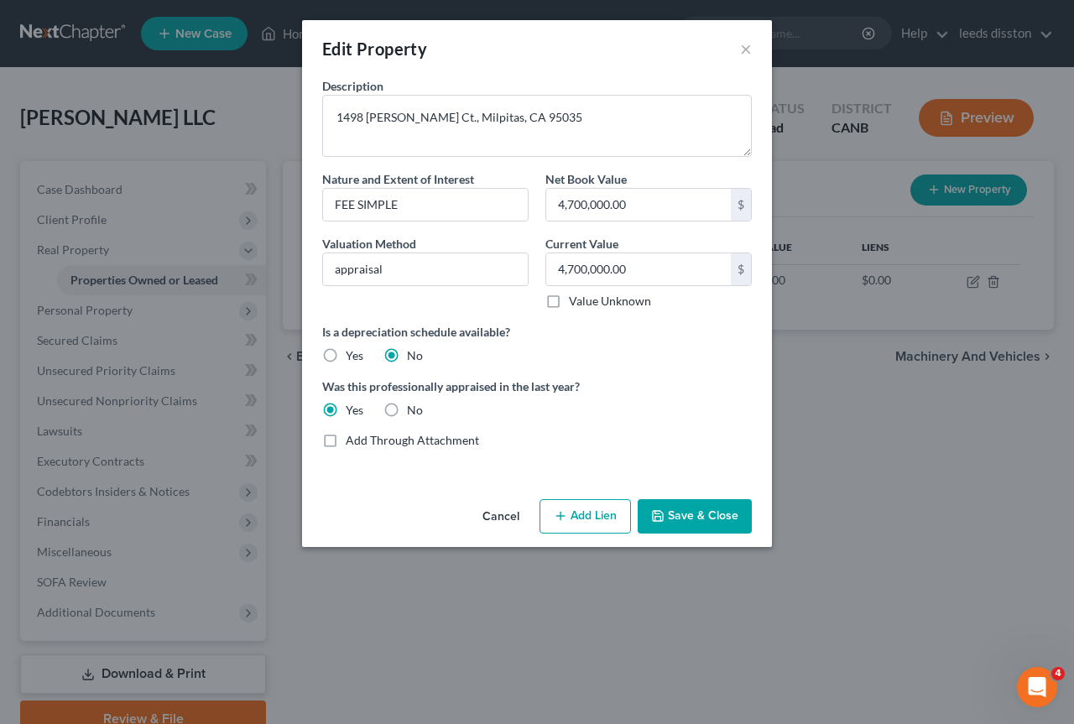
click at [652, 373] on div "Description 1498 Gladding Ct., Milpitas, CA 95035 Nature and Extent of Interest…" at bounding box center [537, 269] width 447 height 385
click at [583, 517] on button "Add Lien" at bounding box center [586, 516] width 92 height 35
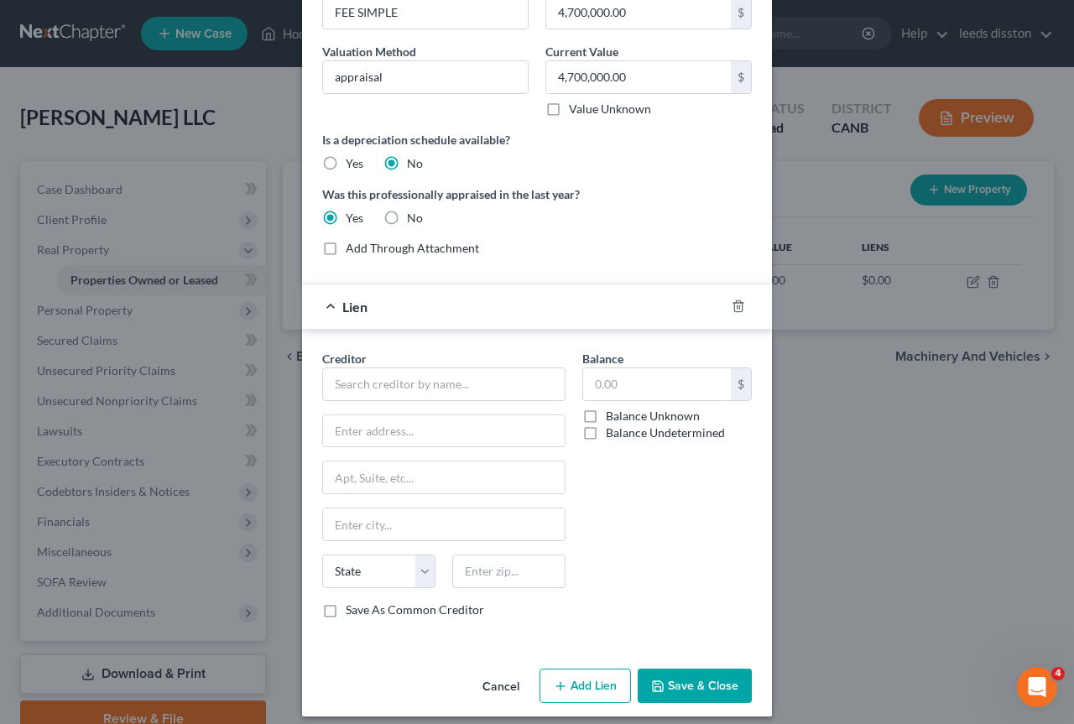
scroll to position [205, 0]
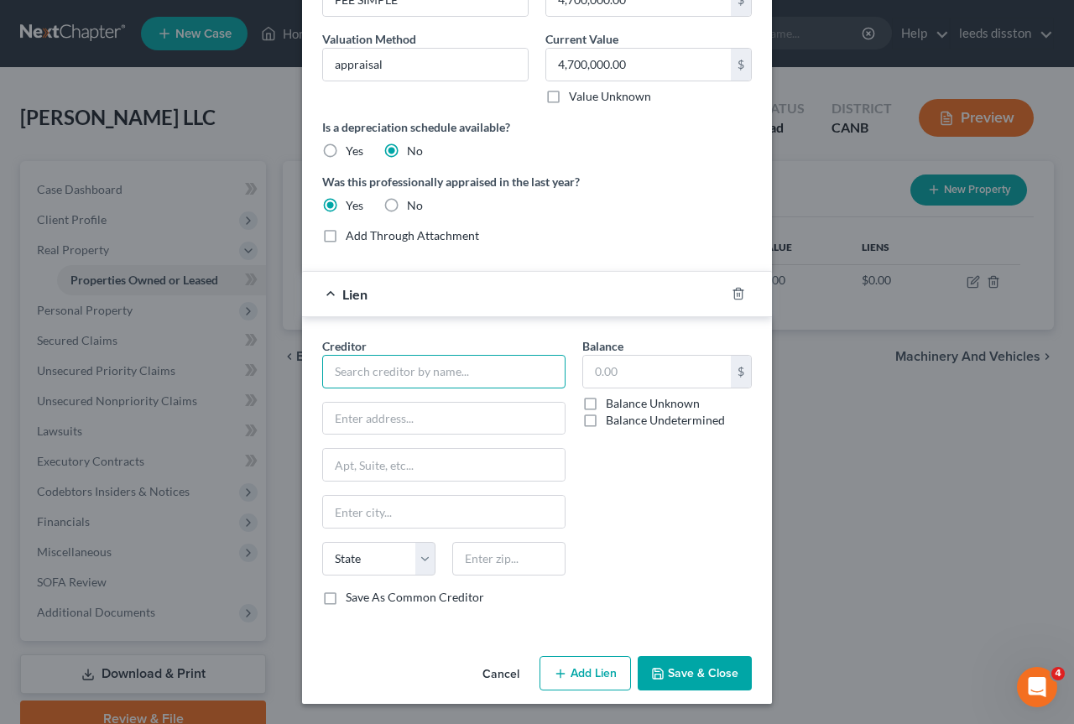
click at [391, 377] on input "text" at bounding box center [443, 372] width 243 height 34
type input "CTBC BANK"
click at [442, 421] on input "text" at bounding box center [444, 419] width 242 height 32
paste input "801 S. Figueroa St., Ste 2300"
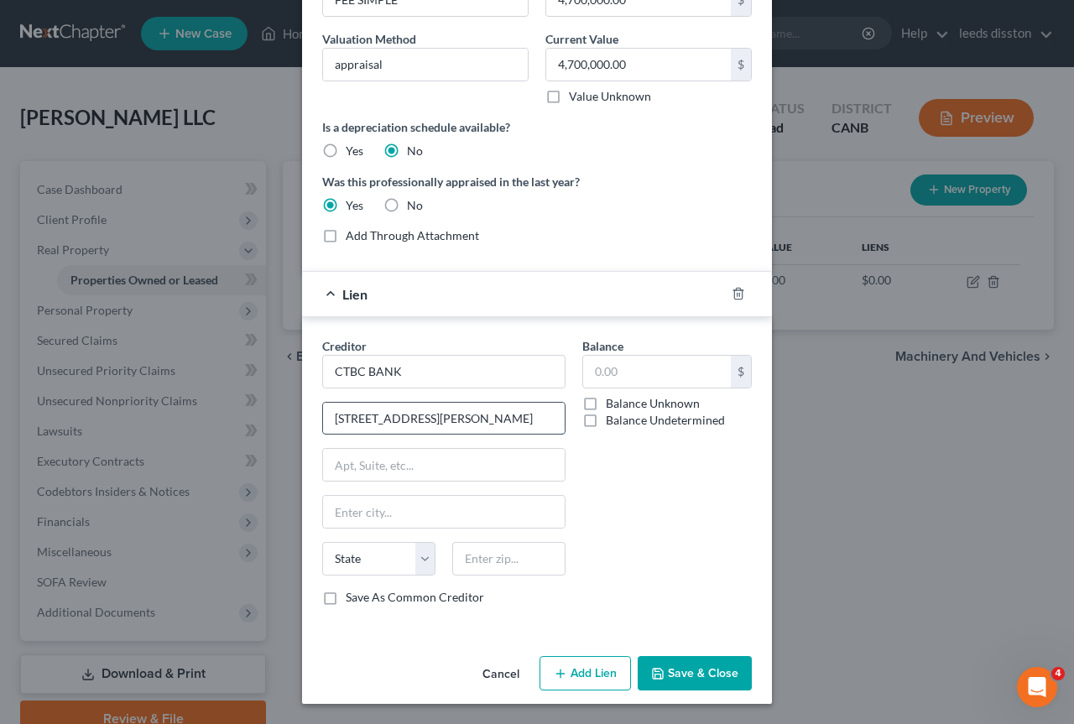
click at [429, 421] on input "801 S. Figueroa St., Ste 2300" at bounding box center [444, 419] width 242 height 32
click at [485, 421] on input "801 S. Figueroa St., Ste 2300" at bounding box center [444, 419] width 242 height 32
type input "801 S. Figueroa St.,"
click at [426, 463] on input "text" at bounding box center [444, 465] width 242 height 32
paste input "Ste 2300"
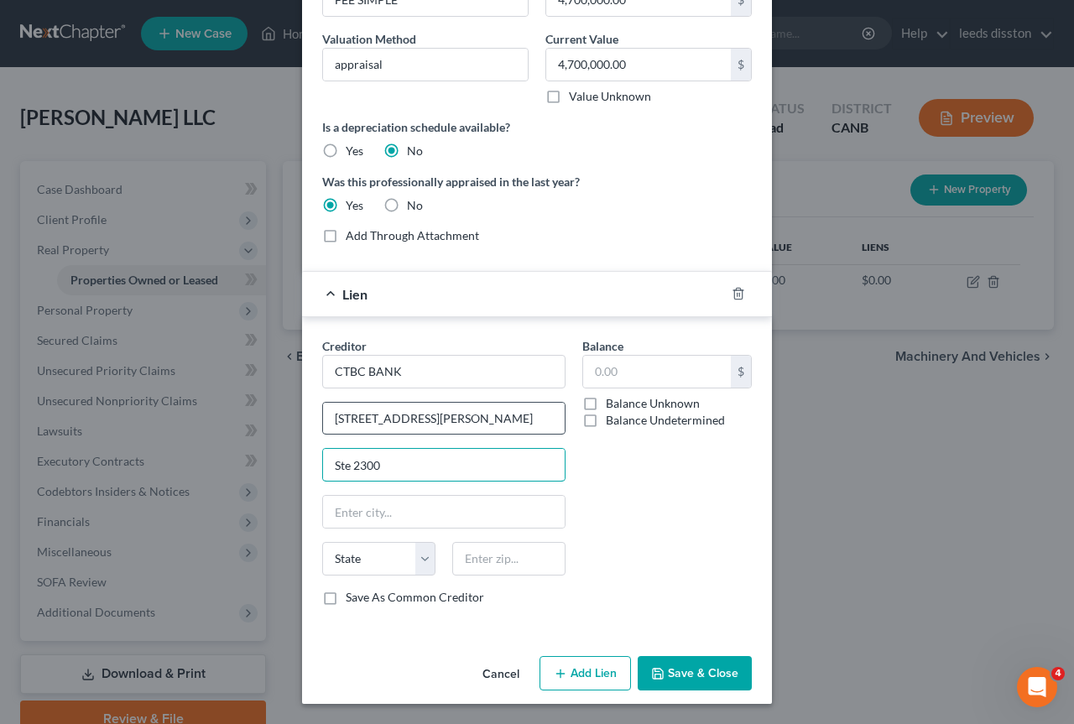
type input "Ste 2300"
click at [453, 421] on input "801 S. Figueroa St.," at bounding box center [444, 419] width 242 height 32
type input "801 S. Figueroa St."
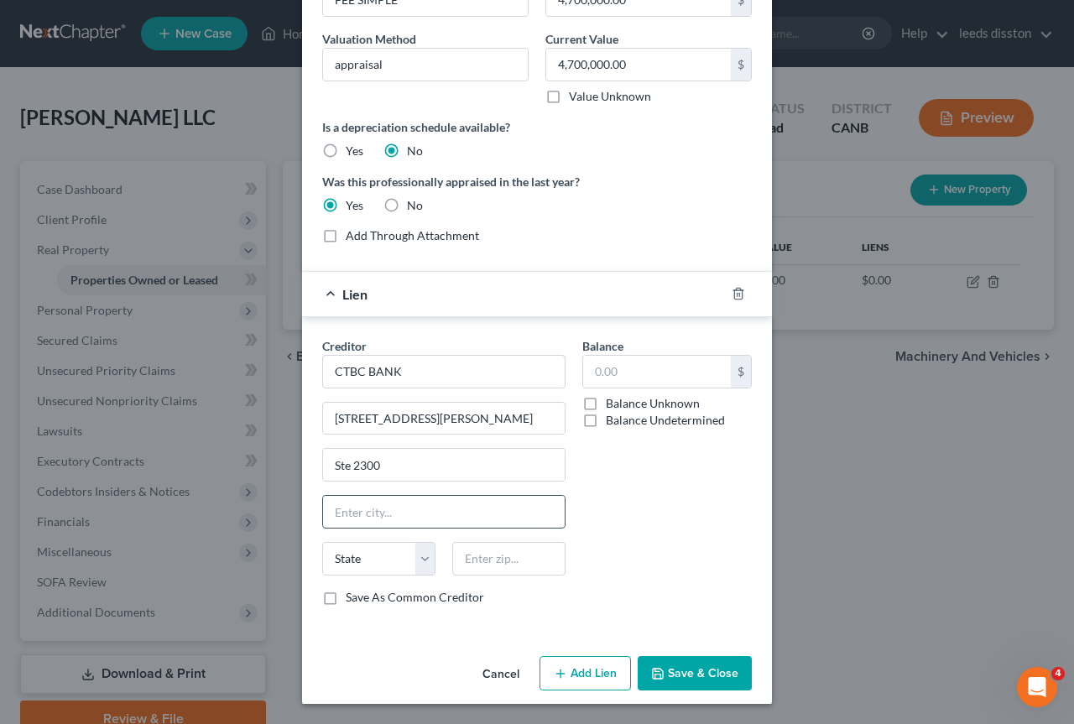
click at [420, 515] on input "text" at bounding box center [444, 512] width 242 height 32
paste input "Los Angeles, CA 90017"
type input "Los Angeles, CA 90017"
click at [398, 568] on select "State [US_STATE] AK AR AZ CA CO CT DE DC [GEOGRAPHIC_DATA] [GEOGRAPHIC_DATA] GU…" at bounding box center [378, 559] width 113 height 34
select select "4"
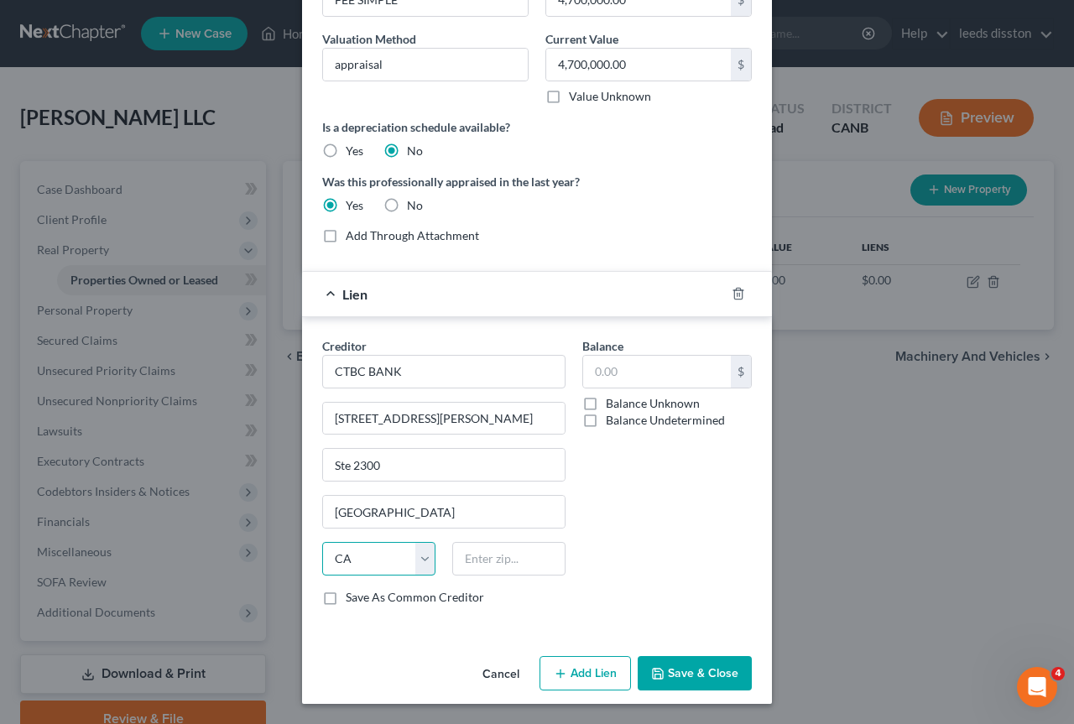
click at [322, 542] on select "State [US_STATE] AK AR AZ CA CO CT DE DC [GEOGRAPHIC_DATA] [GEOGRAPHIC_DATA] GU…" at bounding box center [378, 559] width 113 height 34
click at [431, 516] on input "Los Angeles, CA 90017" at bounding box center [444, 512] width 242 height 32
type input "Los Angeles"
click at [481, 559] on input "text" at bounding box center [508, 559] width 113 height 34
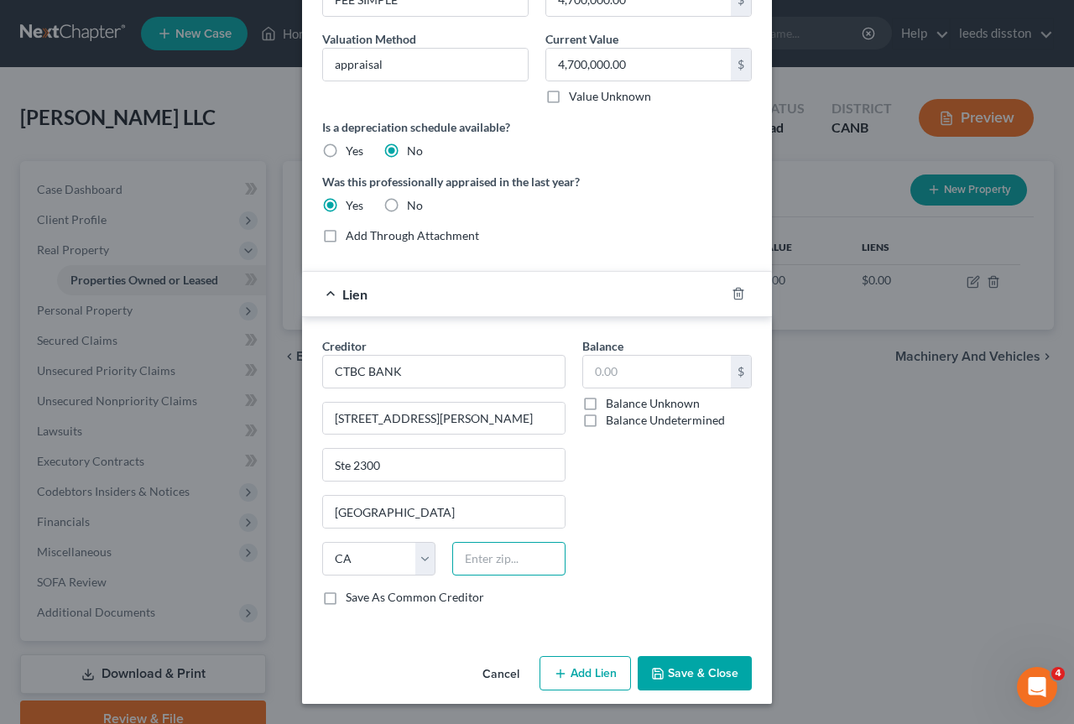
paste input "90017"
type input "90017"
click at [616, 542] on div "Balance $ Balance Unknown Balance Undetermined $ Balance Unknown" at bounding box center [667, 478] width 186 height 282
click at [658, 671] on icon "button" at bounding box center [658, 674] width 10 height 10
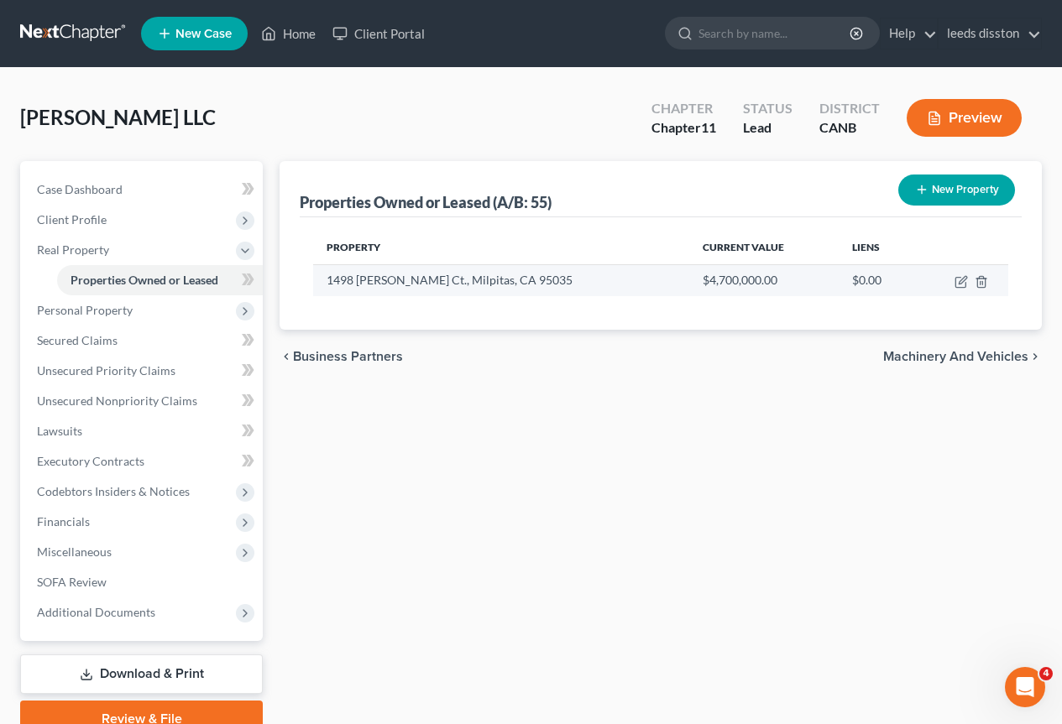
click at [489, 285] on td "1498 Gladding Ct., Milpitas, CA 95035" at bounding box center [501, 280] width 376 height 32
click at [959, 280] on icon "button" at bounding box center [960, 281] width 13 height 13
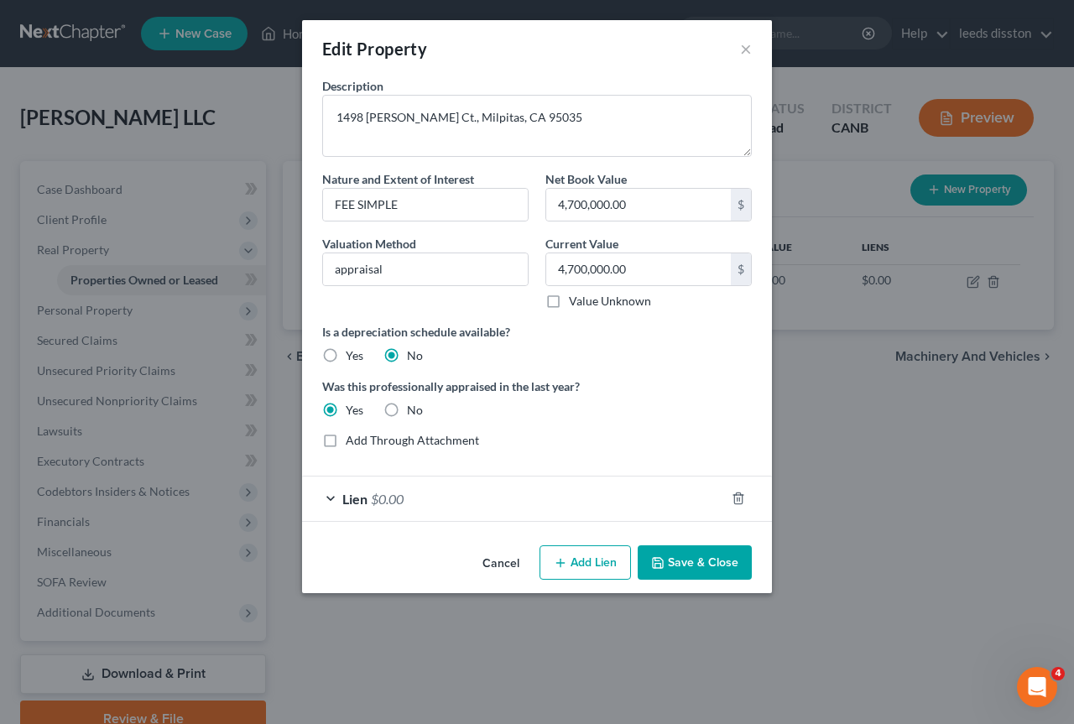
click at [580, 560] on button "Add Lien" at bounding box center [586, 563] width 92 height 35
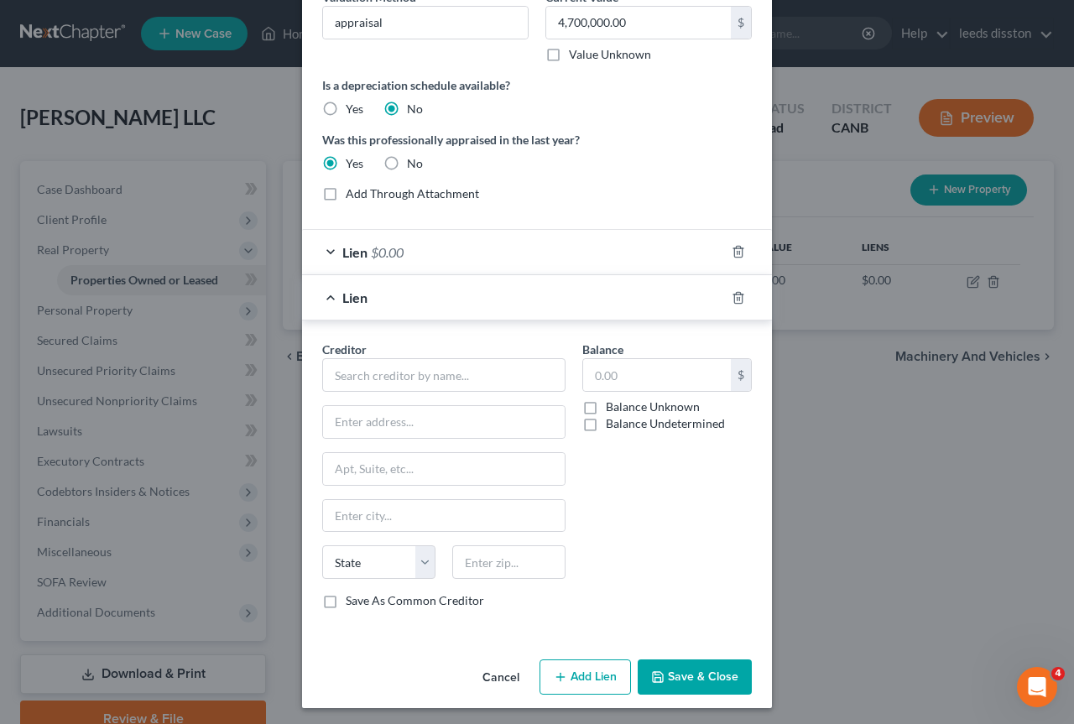
scroll to position [251, 0]
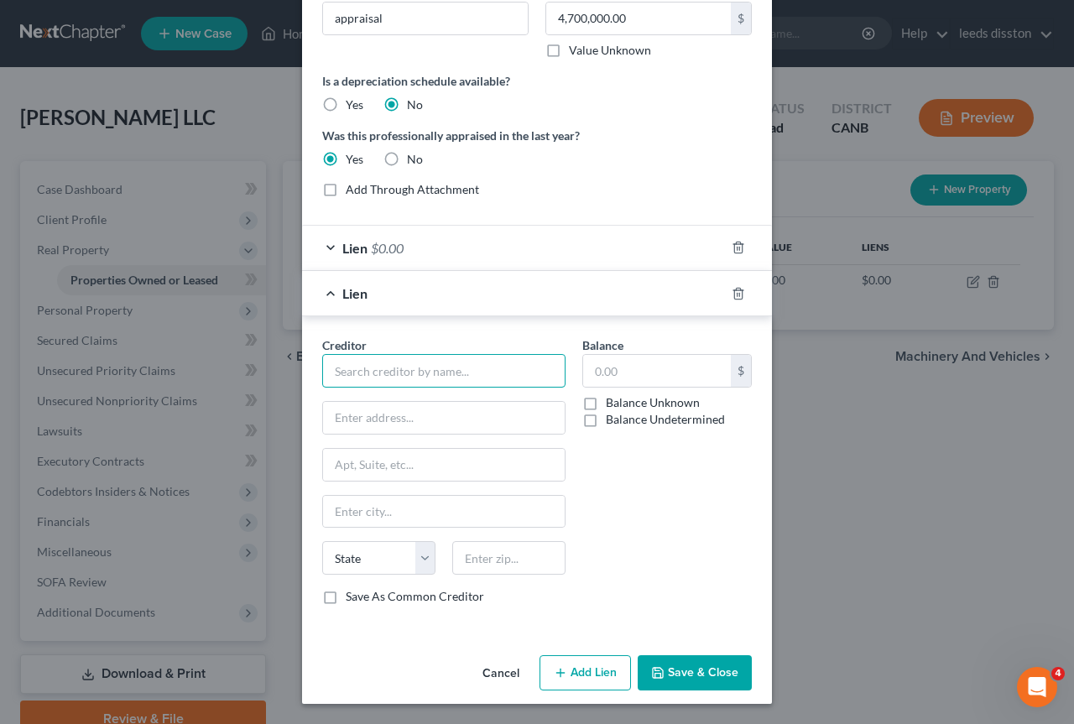
click at [379, 367] on input "text" at bounding box center [443, 371] width 243 height 34
paste input "REDWOOD MORTGAGE INVESTORS IX, LLC (200902910196)"
type input "REDWOOD MORTGAGE INVESTORS IX, LLC"
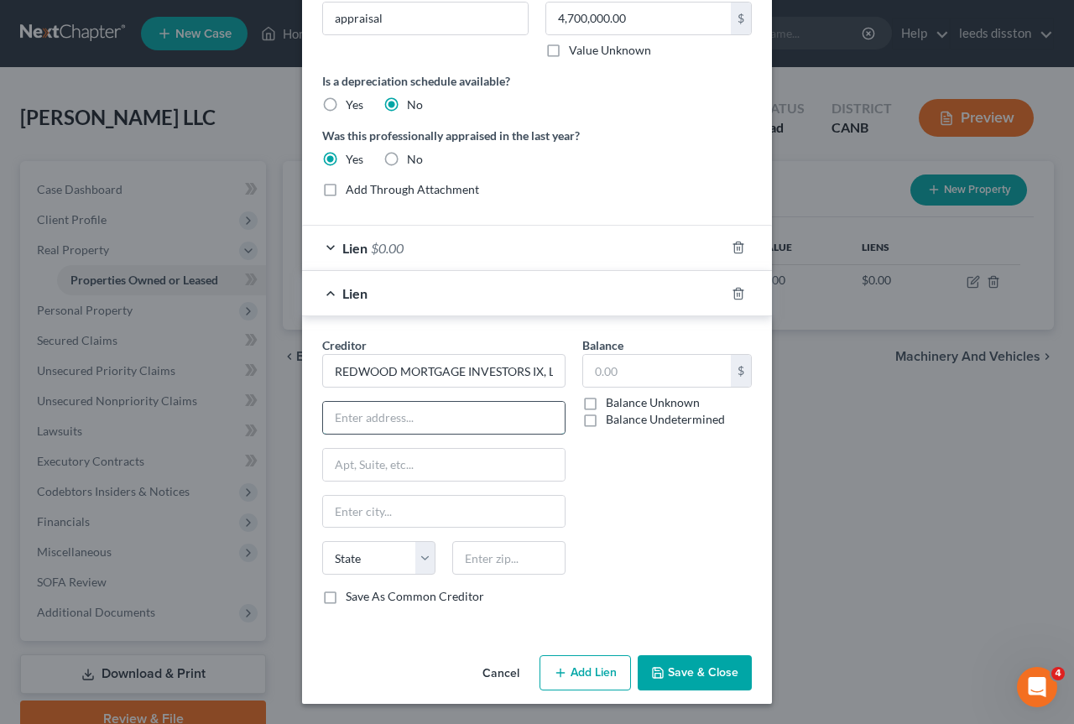
click at [391, 415] on input "text" at bounding box center [444, 418] width 242 height 32
paste input "155 BOVET RD, SUITE 302"
click at [415, 421] on input "155 BOVET RD, SUITE 302" at bounding box center [444, 418] width 242 height 32
click at [484, 417] on input "155 BOVET RD, SUITE 302" at bounding box center [444, 418] width 242 height 32
type input "155 BOVET RD"
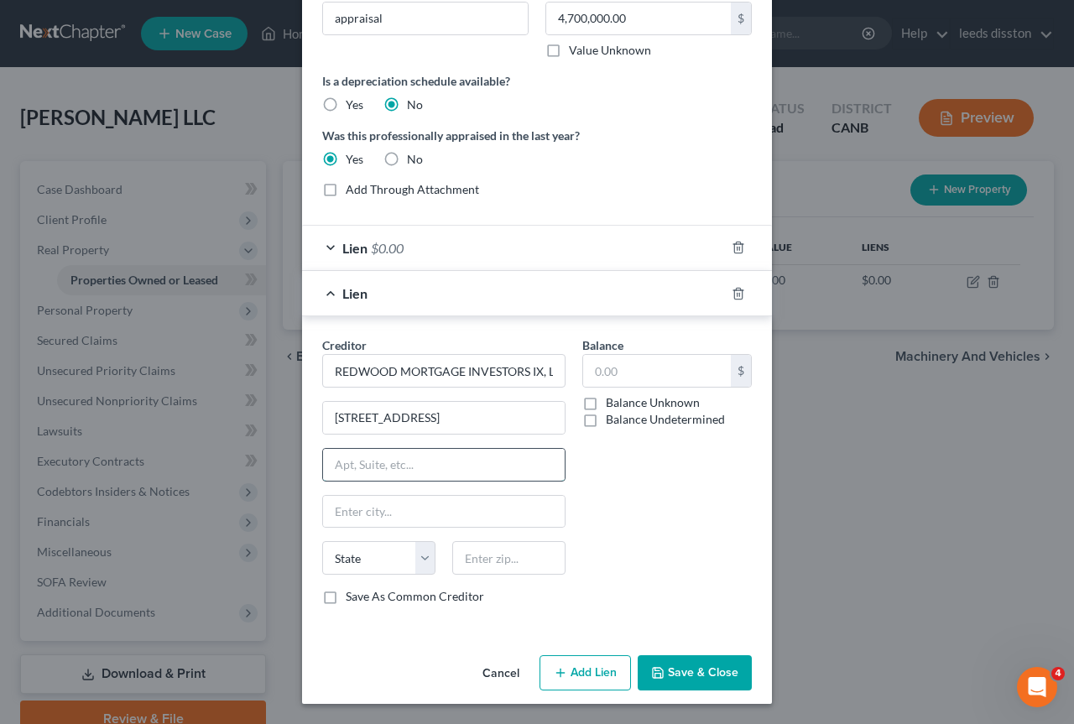
click at [420, 458] on input "text" at bounding box center [444, 465] width 242 height 32
paste input "SUITE 302"
type input "SUITE 302"
click at [390, 520] on input "text" at bounding box center [444, 512] width 242 height 32
paste input "SAN MATEO, CA 94402"
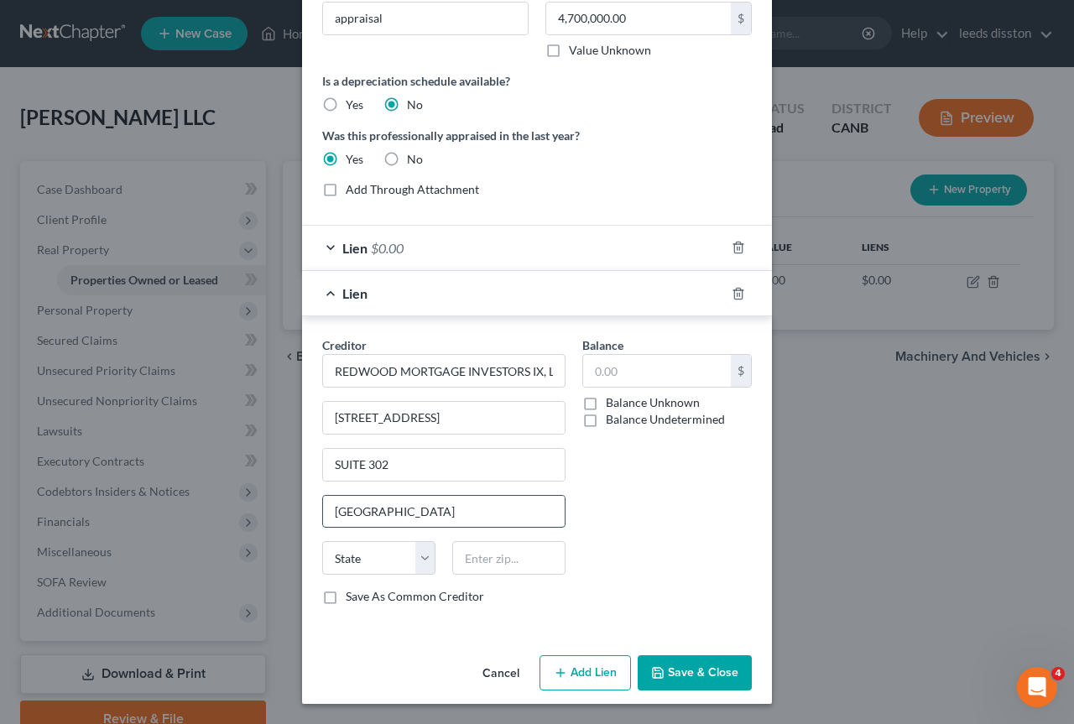
click at [436, 514] on input "SAN MATEO, CA 94402" at bounding box center [444, 512] width 242 height 32
type input "SAN MATEO, CA"
paste input "94402"
click at [487, 562] on input "text" at bounding box center [508, 558] width 113 height 34
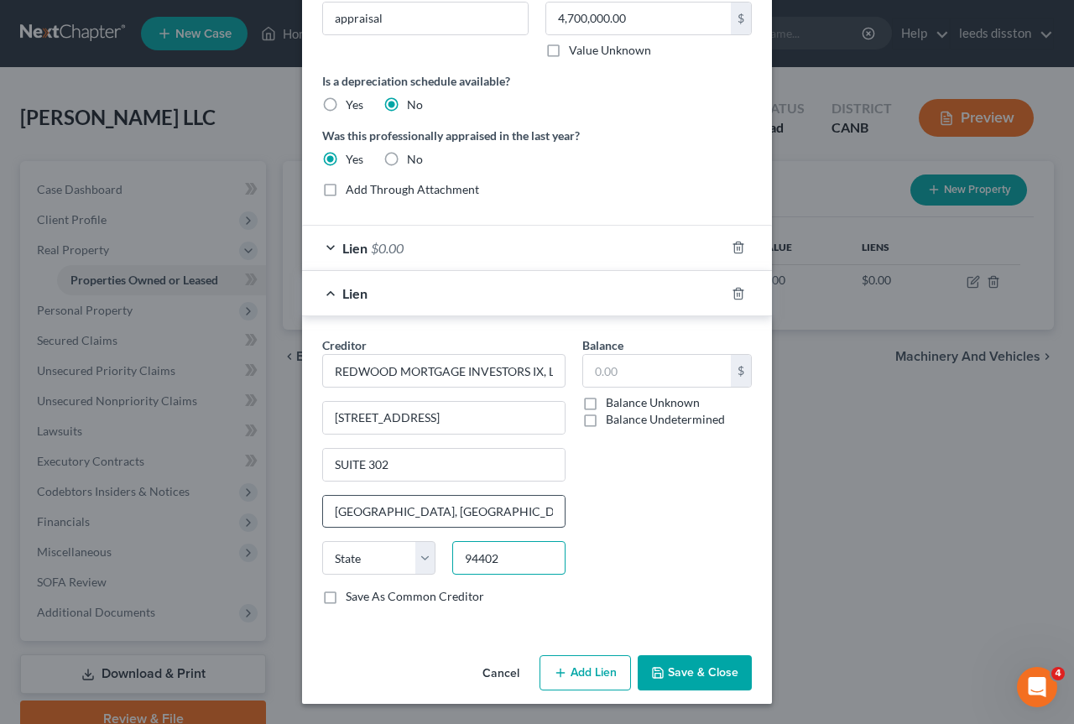
type input "94402"
click at [478, 518] on input "SAN MATEO, CA" at bounding box center [444, 512] width 242 height 32
type input "San Mateo"
select select "4"
type input "S"
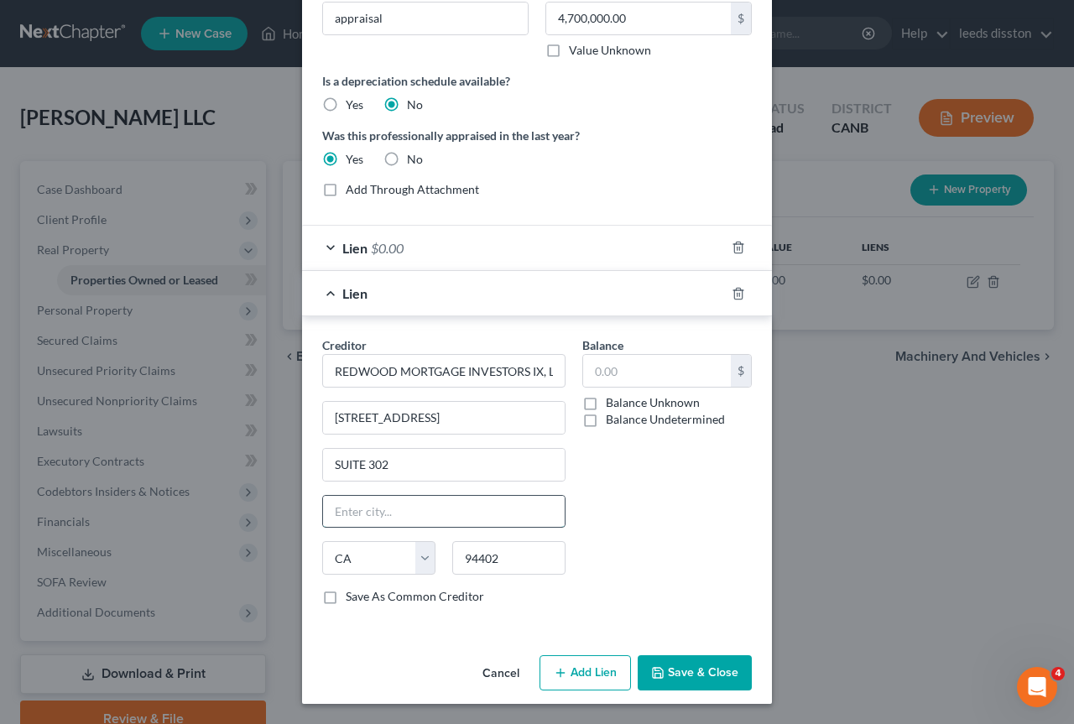
paste input "94402"
type input "9"
click at [506, 593] on div "Save As Common Creditor" at bounding box center [443, 596] width 243 height 17
click at [353, 508] on input "san mateo" at bounding box center [444, 512] width 242 height 32
click at [331, 515] on input "san Mateo" at bounding box center [444, 512] width 242 height 32
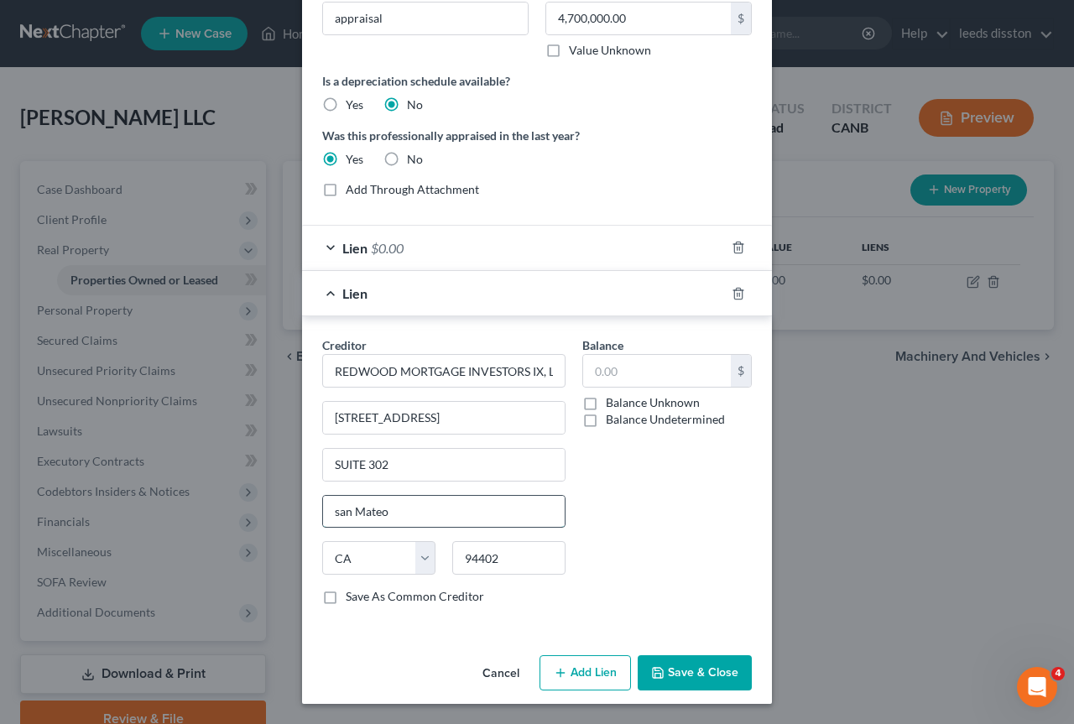
click at [332, 515] on input "san Mateo" at bounding box center [444, 512] width 242 height 32
type input "San Mateo"
click at [637, 539] on div "Balance $ Balance Unknown Balance Undetermined $ Balance Unknown" at bounding box center [667, 478] width 186 height 282
click at [638, 379] on input "text" at bounding box center [657, 371] width 148 height 32
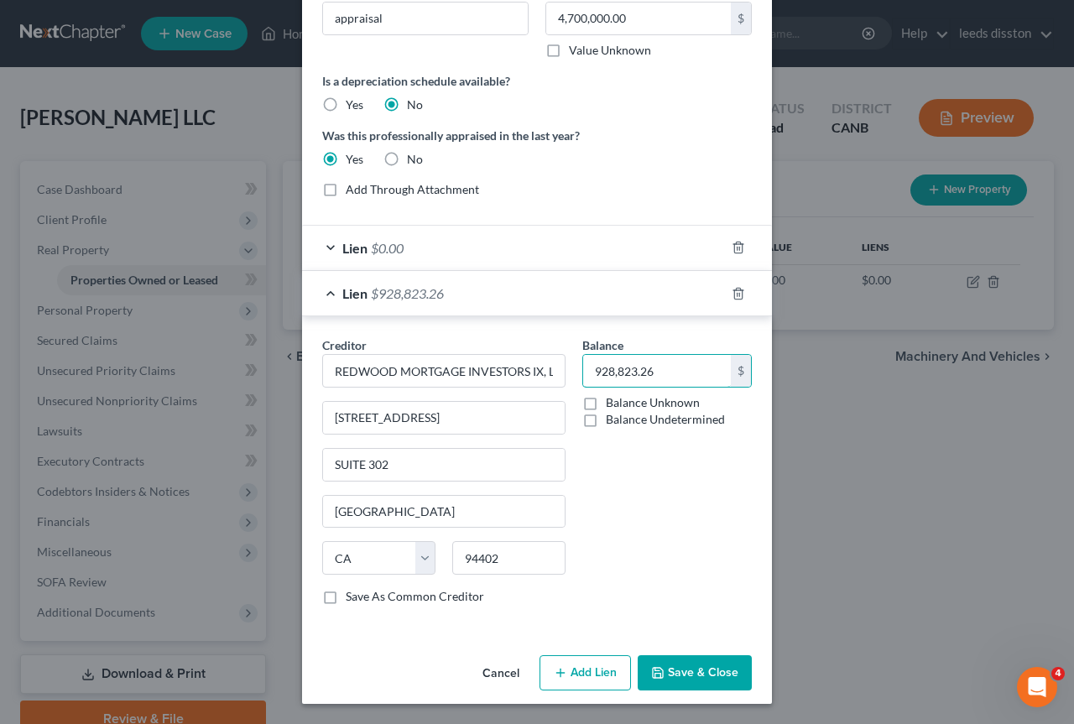
type input "928,823.26"
click at [660, 476] on div "Balance 928,823.26 $ Balance Unknown Balance Undetermined 928,823.26 $ Balance …" at bounding box center [667, 478] width 186 height 282
click at [673, 666] on button "Save & Close" at bounding box center [695, 673] width 114 height 35
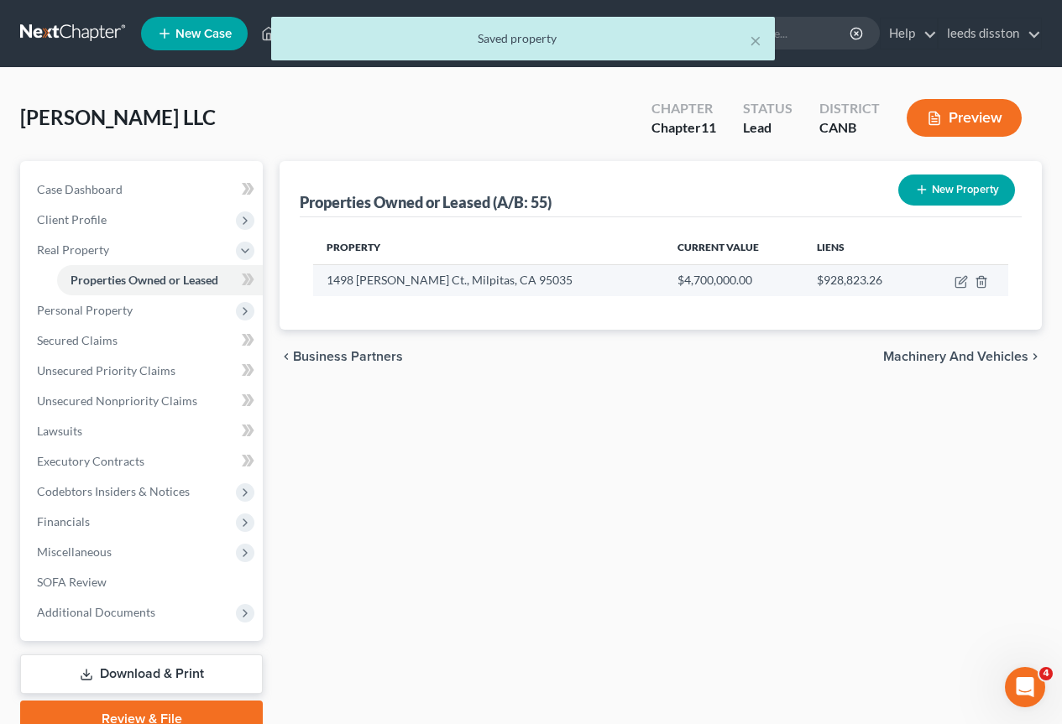
click at [959, 272] on td at bounding box center [965, 280] width 86 height 32
click at [959, 279] on icon "button" at bounding box center [960, 281] width 13 height 13
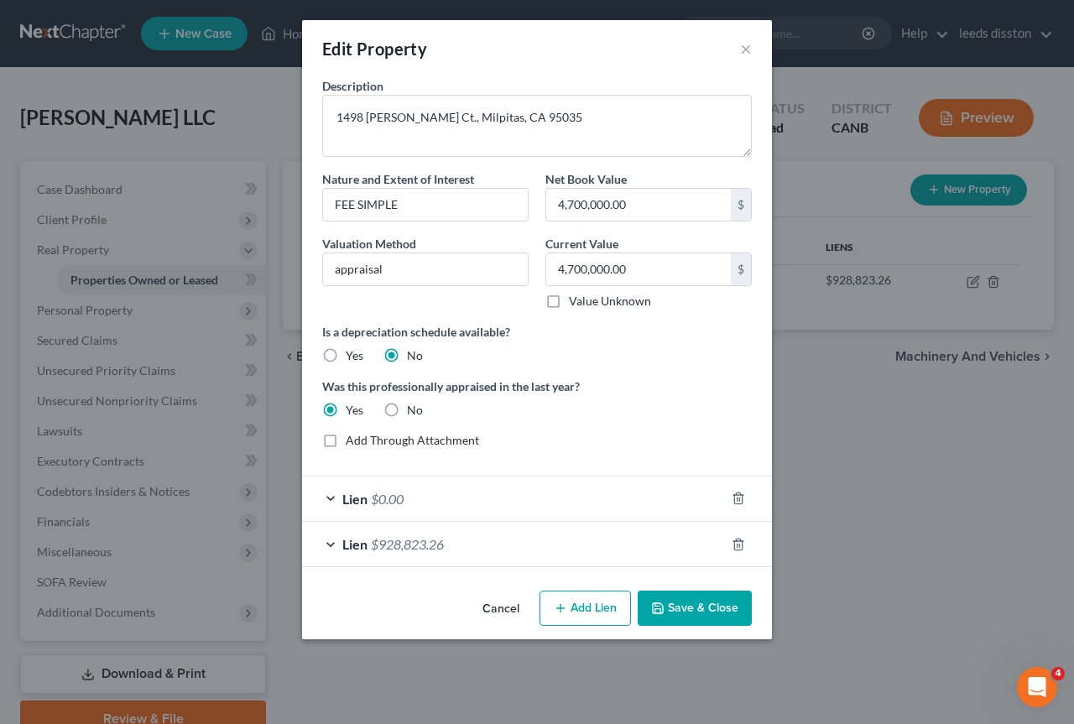
click at [537, 505] on div "Lien $0.00" at bounding box center [513, 499] width 423 height 44
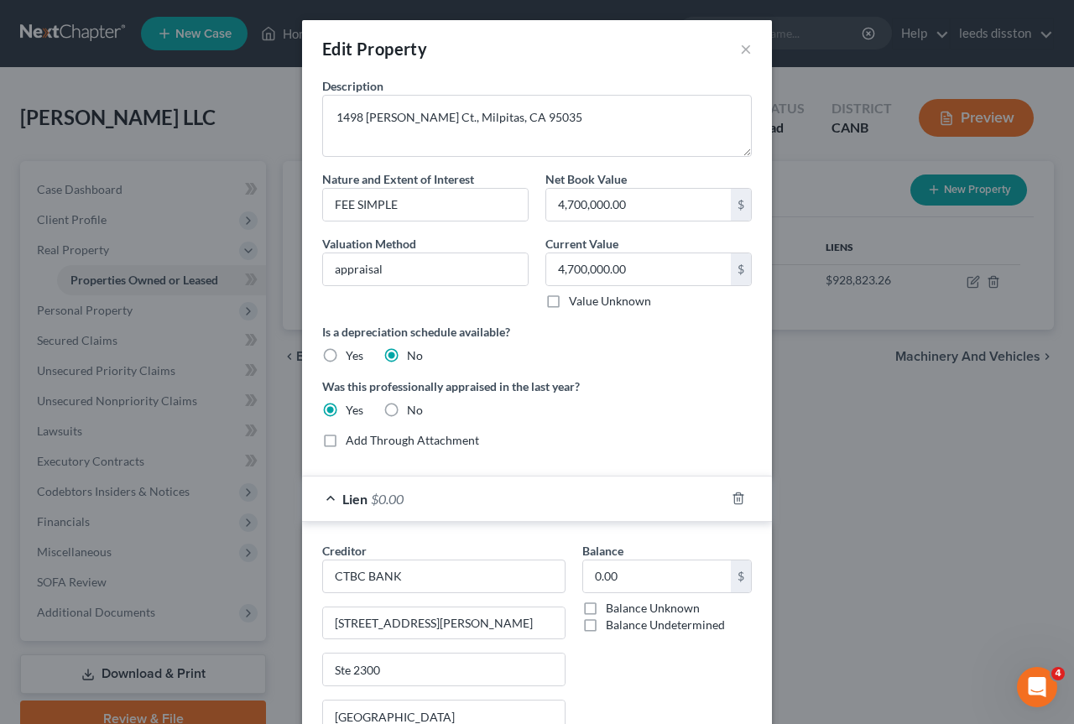
click at [684, 672] on div "Balance 0.00 $ Balance Unknown Balance Undetermined 0.00 $ Balance Unknown" at bounding box center [667, 683] width 186 height 282
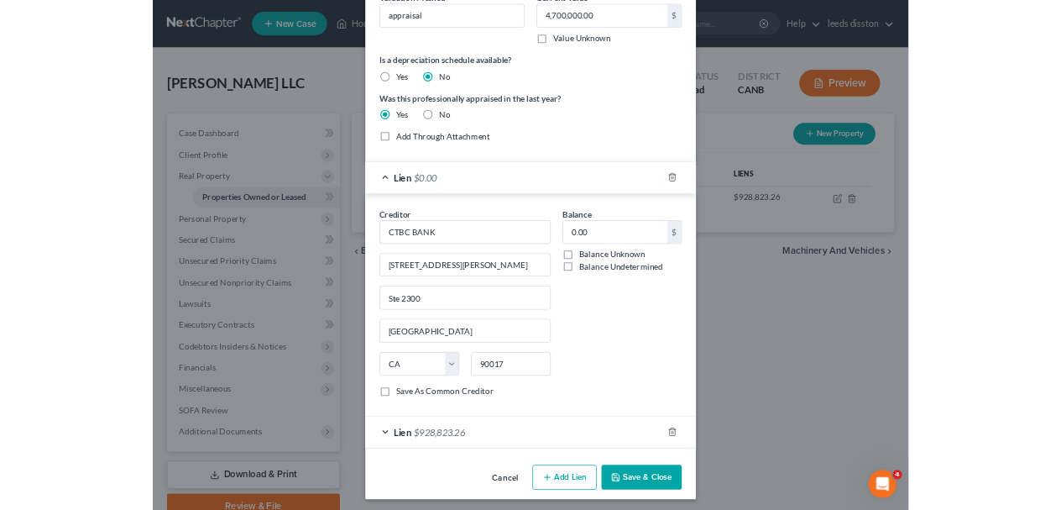
scroll to position [252, 0]
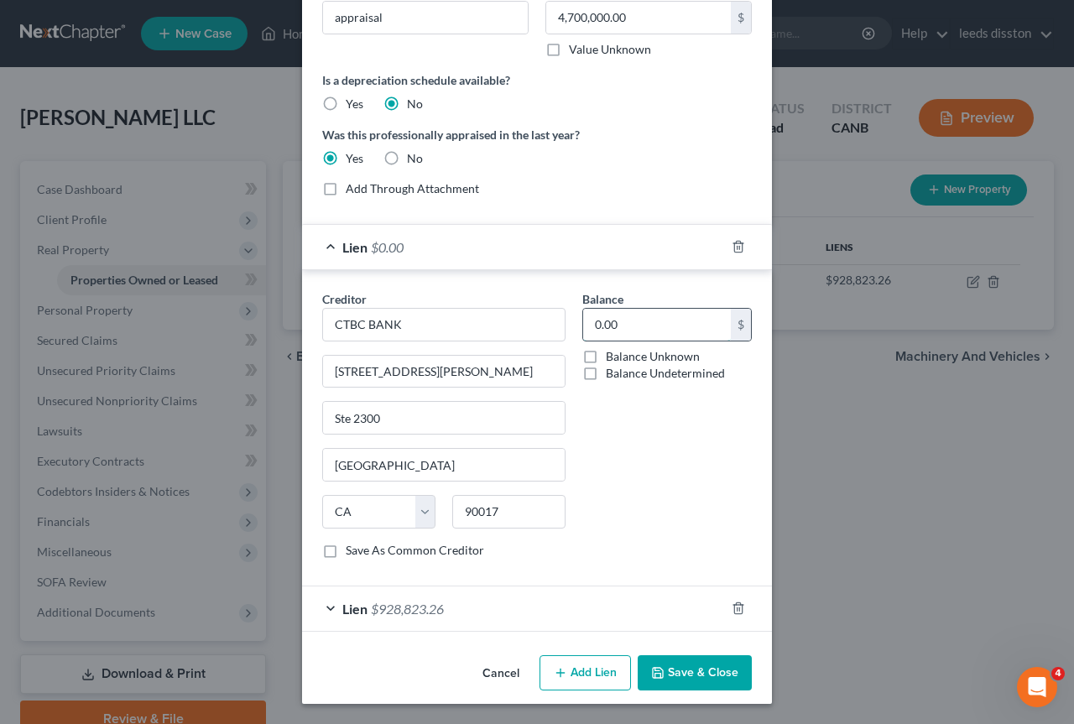
click at [624, 327] on input "0.00" at bounding box center [657, 325] width 148 height 32
type input "2,392,831.11"
click at [645, 420] on div "Balance 2,392,831.11 $ Balance Unknown Balance Undetermined 2,392,831.11 $ Bala…" at bounding box center [667, 431] width 186 height 282
click at [672, 672] on button "Save & Close" at bounding box center [695, 673] width 114 height 35
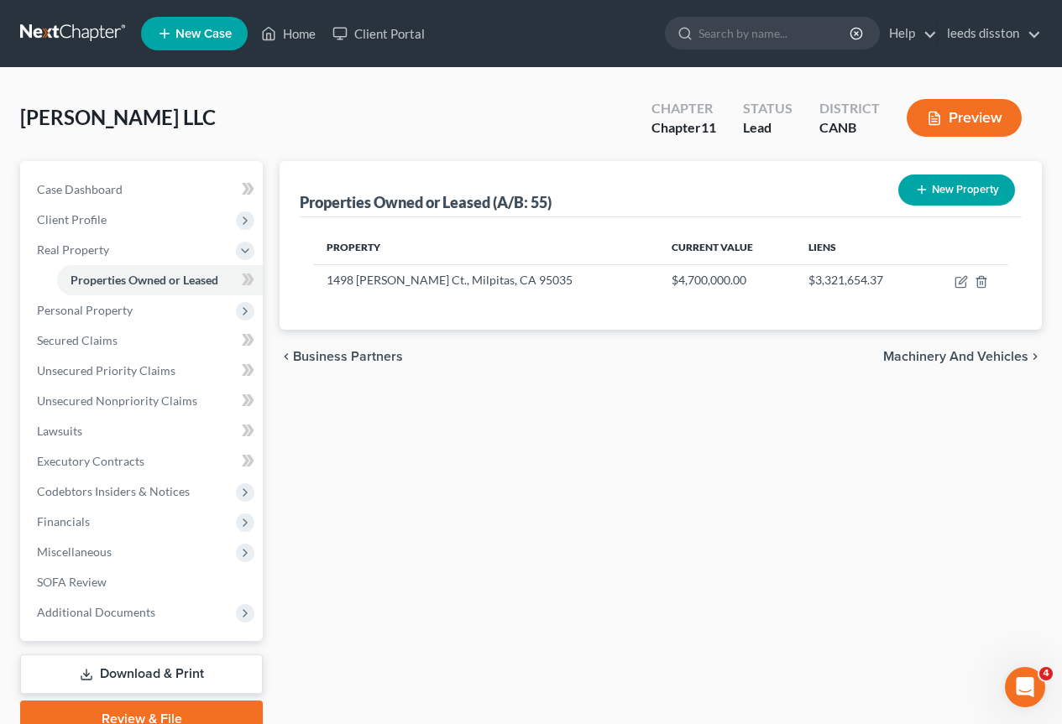
click at [913, 356] on span "Machinery and Vehicles" at bounding box center [955, 356] width 145 height 13
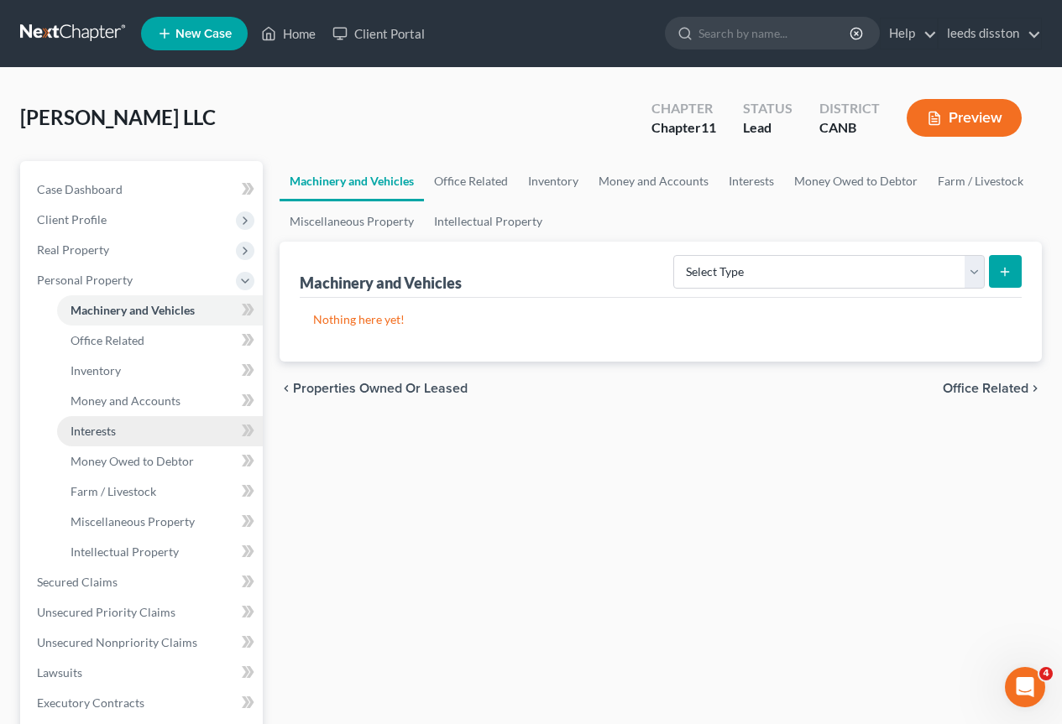
click at [201, 428] on link "Interests" at bounding box center [160, 431] width 206 height 30
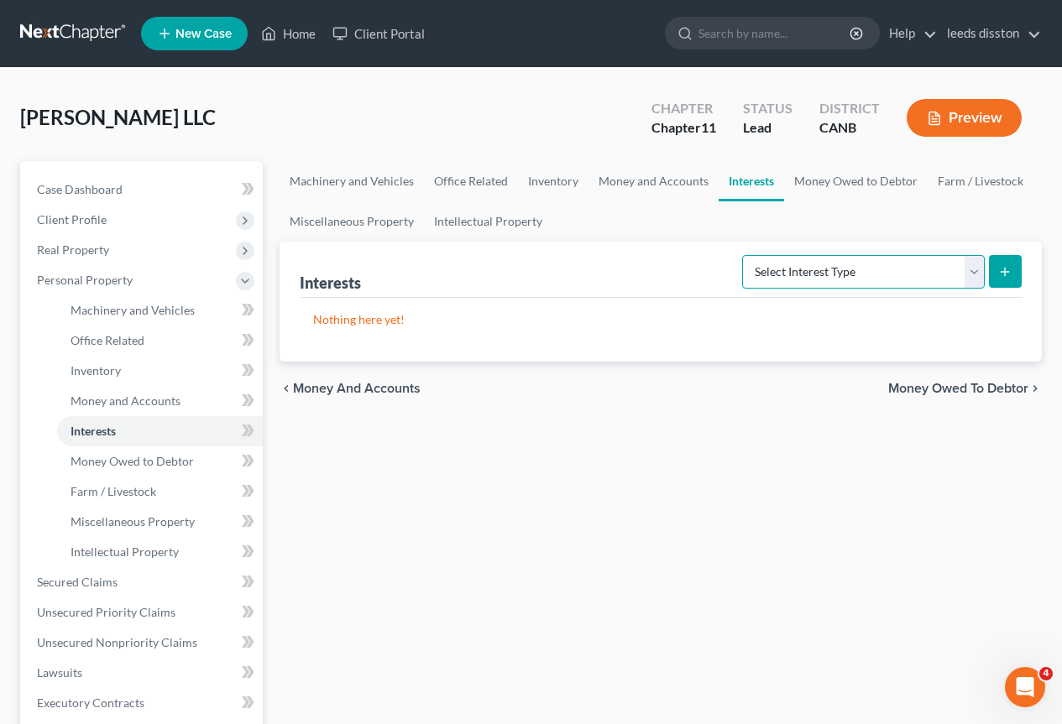
click at [948, 276] on select "Select Interest Type Bond (A/B: 16) Incorporated Business (A/B: 15) Insurance P…" at bounding box center [863, 272] width 243 height 34
click at [164, 342] on link "Office Related" at bounding box center [160, 341] width 206 height 30
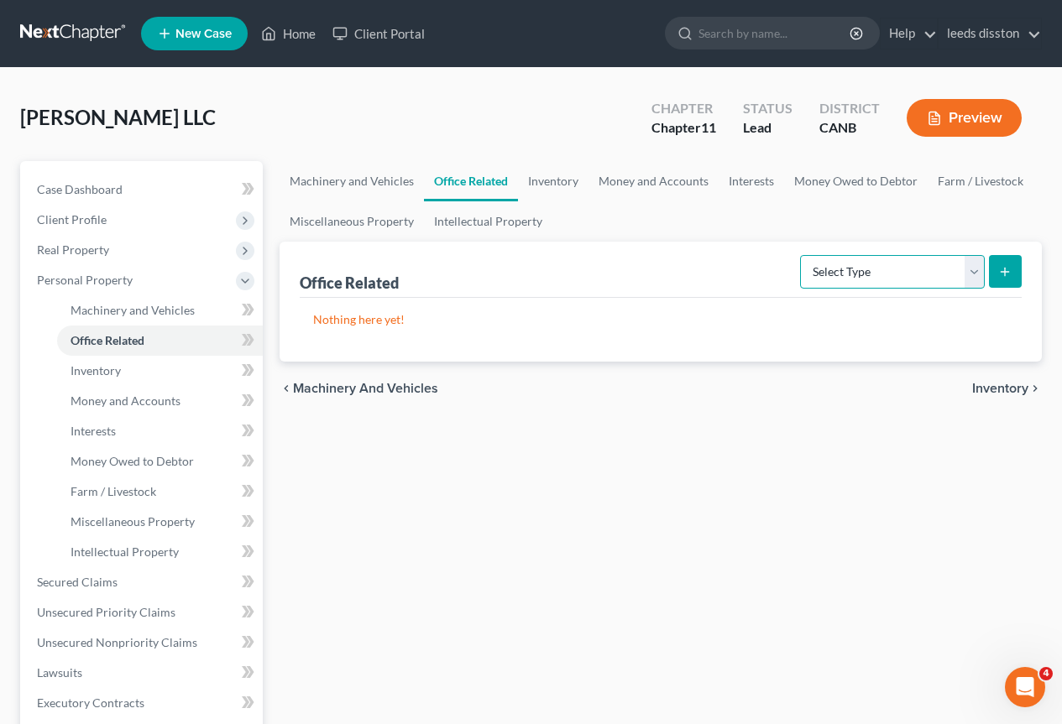
click at [912, 276] on select "Select Type Collectibles (A/B: 42) Office Equipment (A/B: 41) Office Fixtures (…" at bounding box center [892, 272] width 185 height 34
click at [157, 428] on link "Interests" at bounding box center [160, 431] width 206 height 30
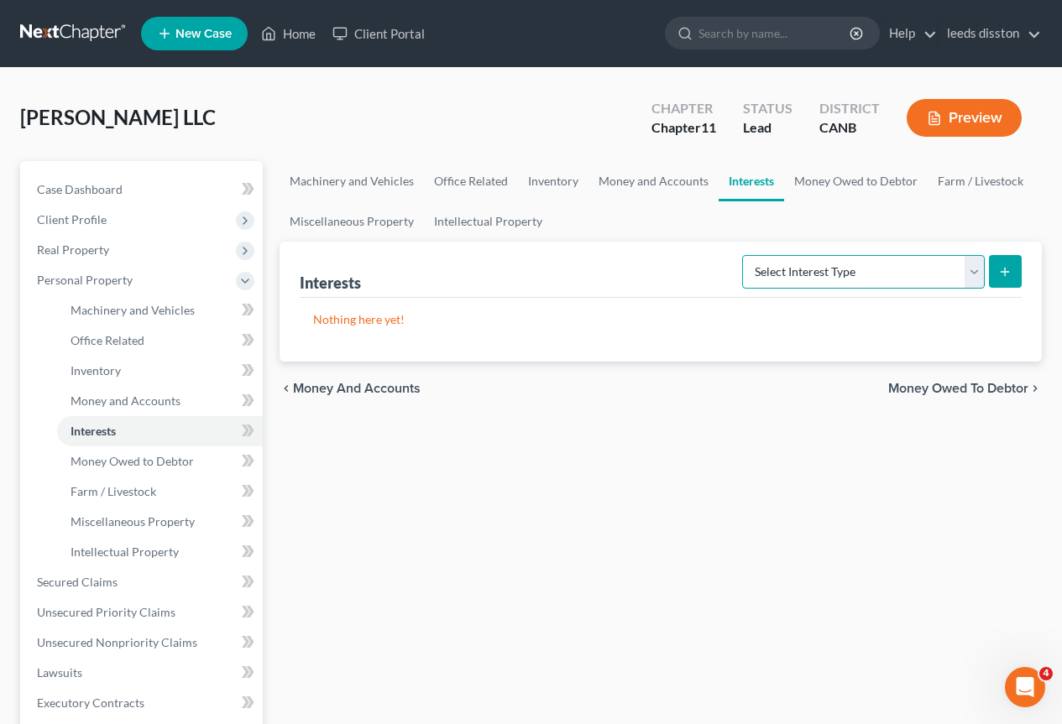
click at [925, 269] on select "Select Interest Type Bond (A/B: 16) Incorporated Business (A/B: 15) Insurance P…" at bounding box center [863, 272] width 243 height 34
select select "incorporated_business"
click at [745, 255] on select "Select Interest Type Bond (A/B: 16) Incorporated Business (A/B: 15) Insurance P…" at bounding box center [863, 272] width 243 height 34
click at [1012, 267] on button "submit" at bounding box center [1005, 271] width 33 height 33
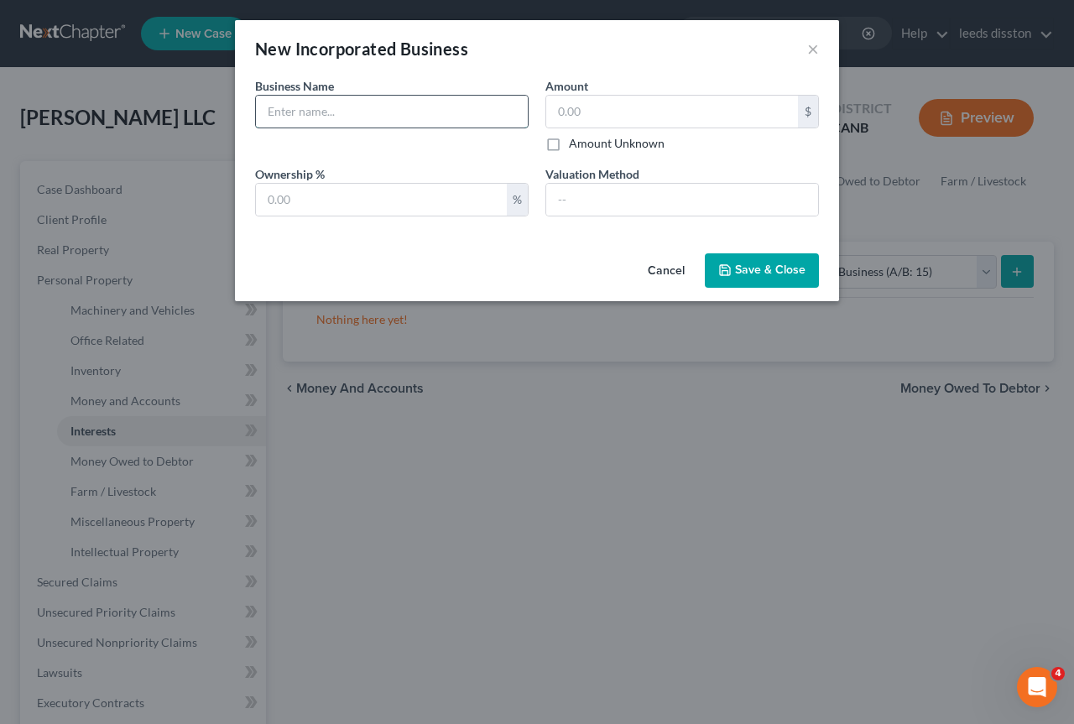
click at [471, 116] on input "text" at bounding box center [392, 112] width 272 height 32
paste input "BELLA CASA INC"
type input "BELLA CASA INC"
click at [569, 144] on label "Amount Unknown" at bounding box center [617, 143] width 96 height 17
click at [576, 144] on input "Amount Unknown" at bounding box center [581, 140] width 11 height 11
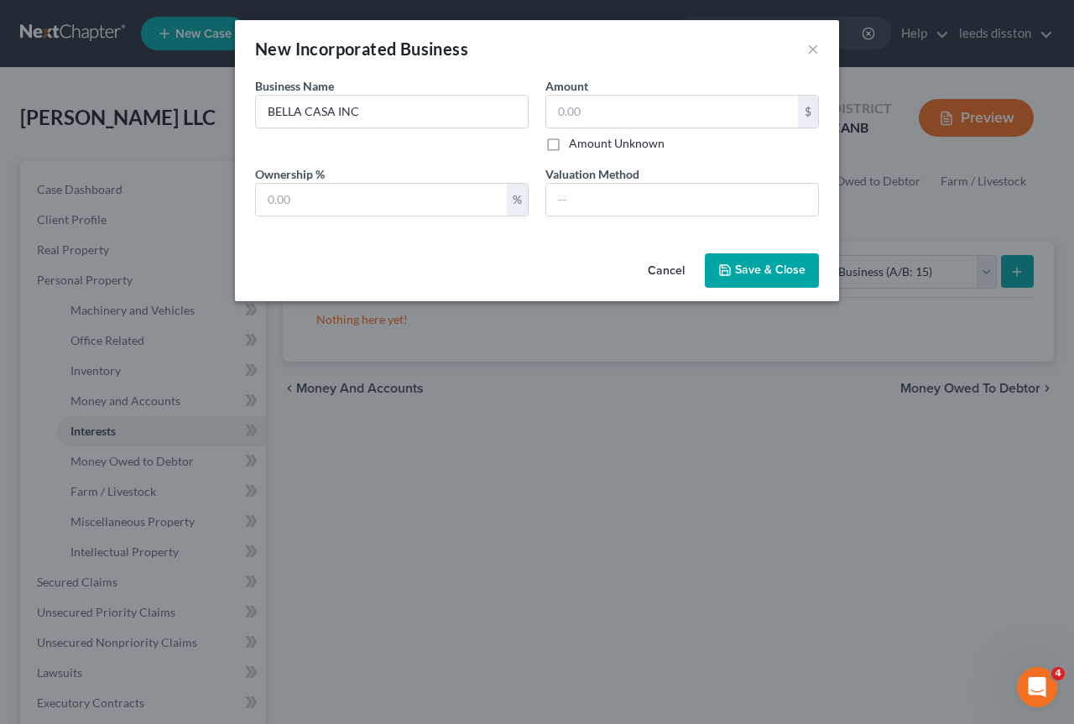
checkbox input "true"
click at [435, 207] on input "text" at bounding box center [381, 200] width 251 height 32
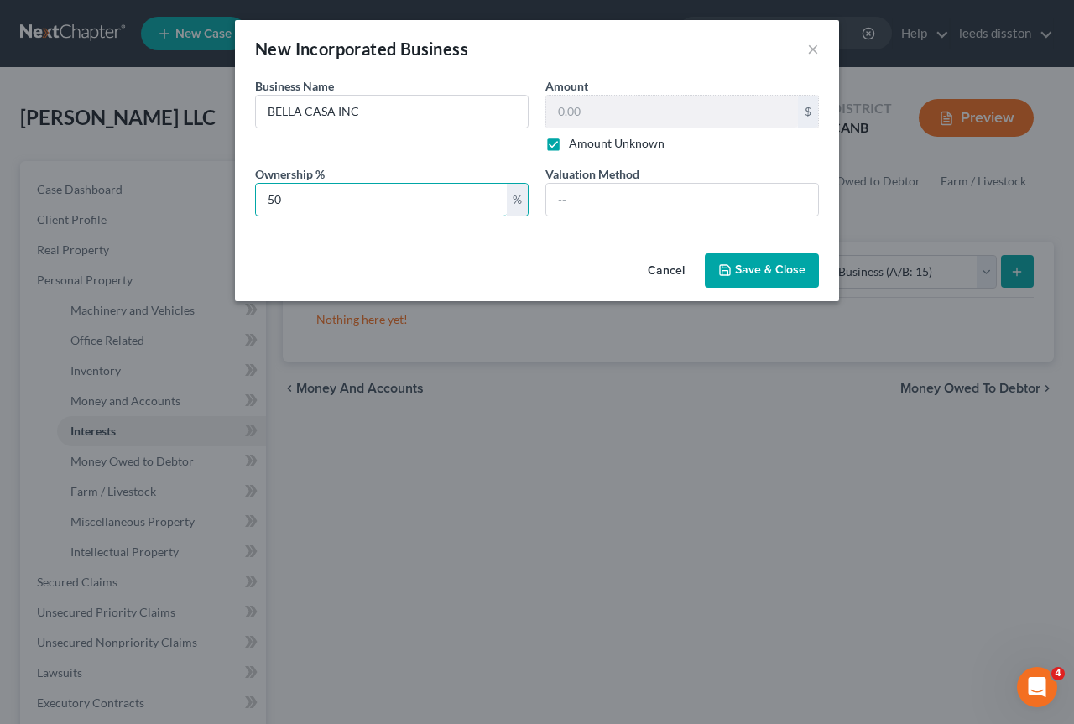
type input "50"
click at [518, 257] on div "Cancel Save & Close" at bounding box center [537, 274] width 604 height 55
click at [724, 270] on icon "button" at bounding box center [725, 270] width 13 height 13
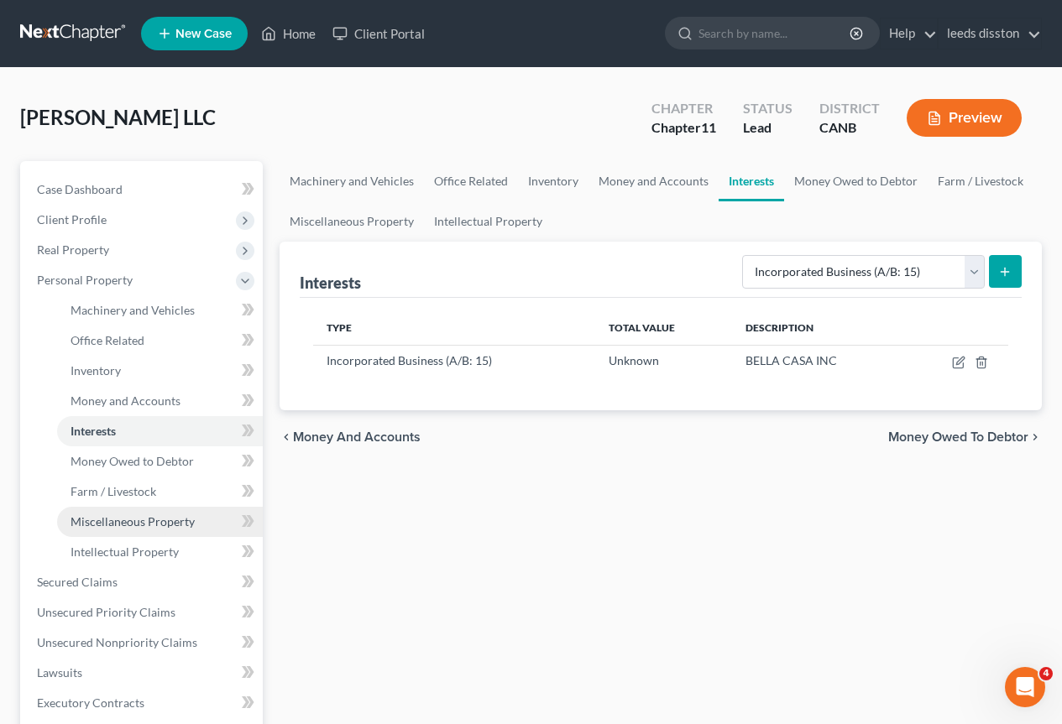
click at [180, 524] on span "Miscellaneous Property" at bounding box center [133, 522] width 124 height 14
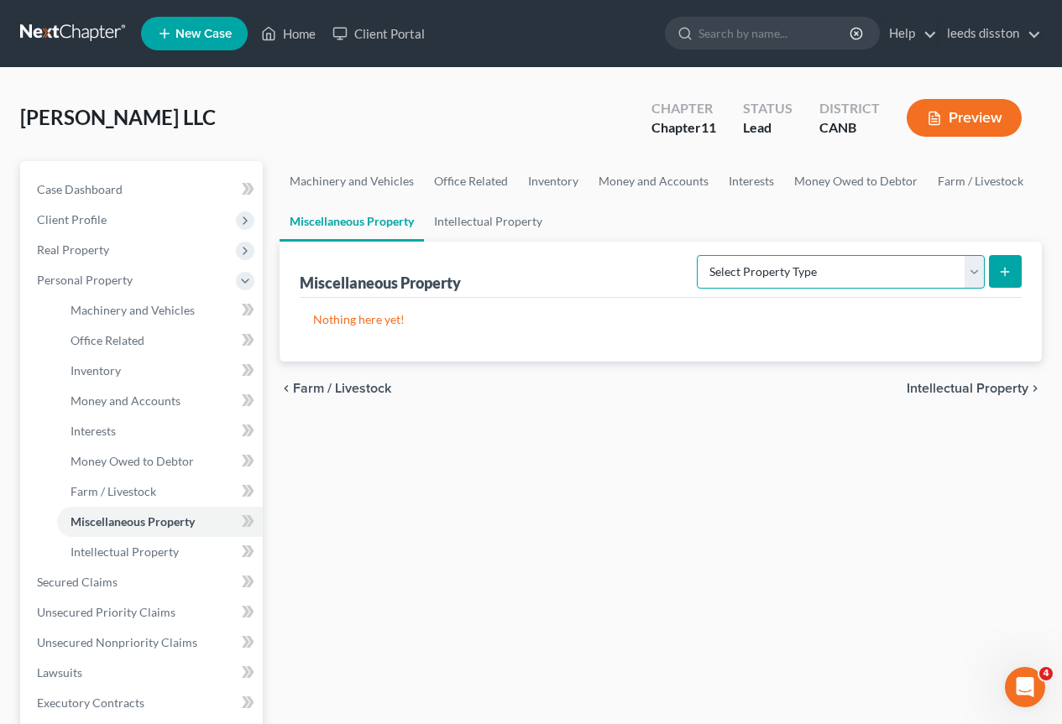
click at [823, 274] on select "Select Property Type Assigned for Creditor Benefit Within 120 Days (SOFA: 8) As…" at bounding box center [841, 272] width 288 height 34
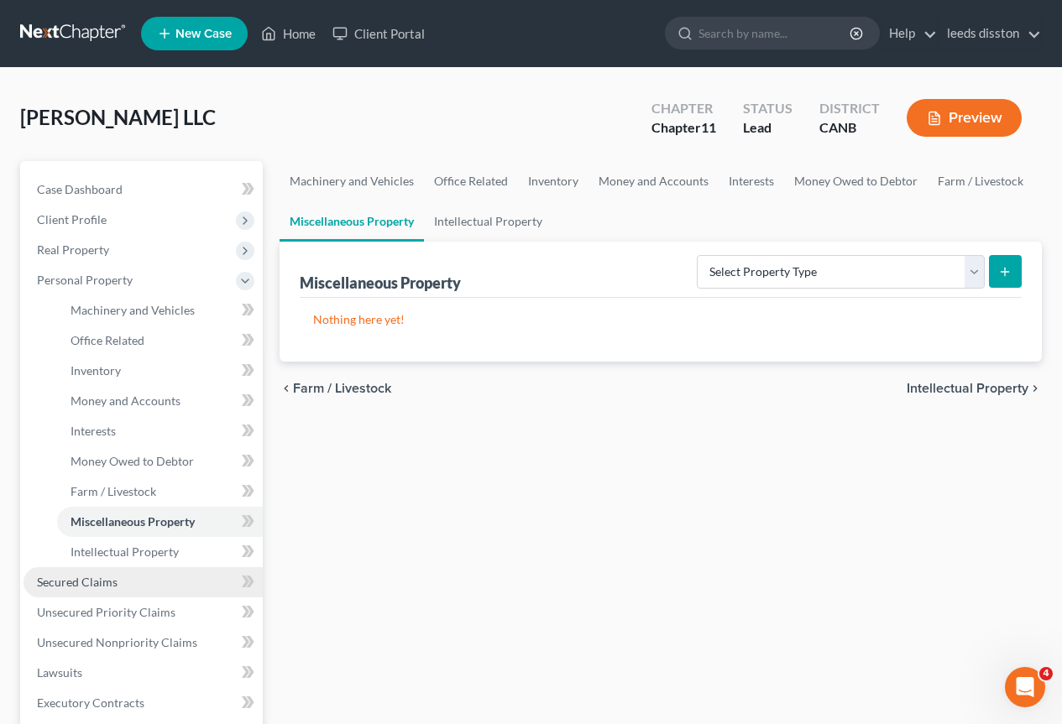
click at [161, 578] on link "Secured Claims" at bounding box center [143, 582] width 239 height 30
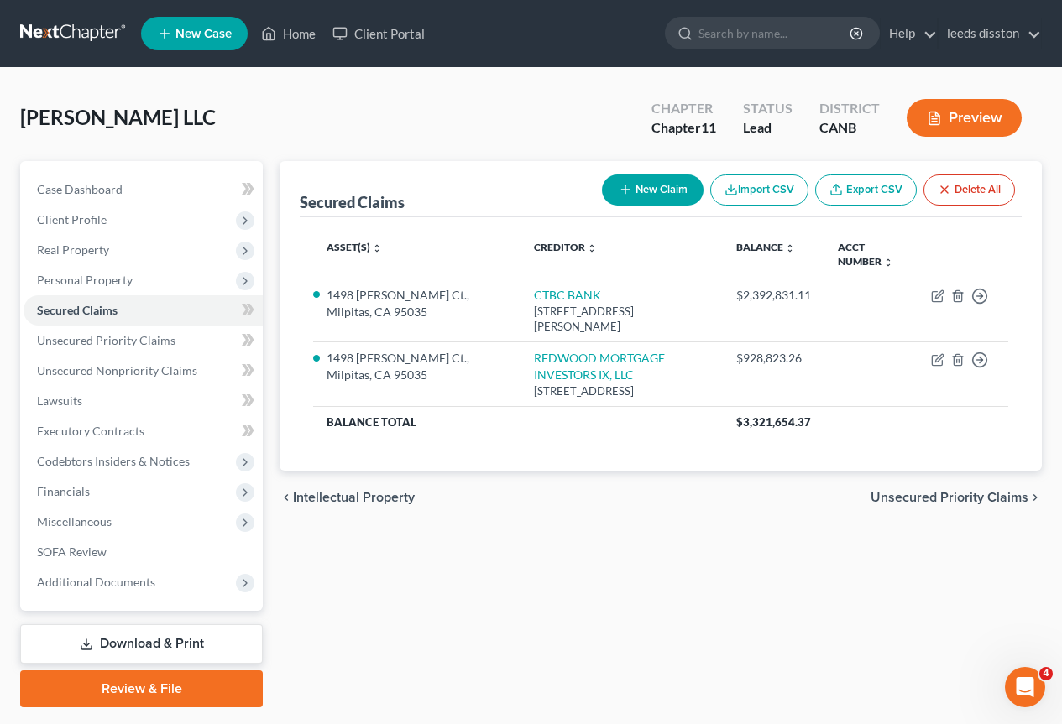
click at [658, 189] on button "New Claim" at bounding box center [653, 190] width 102 height 31
select select "0"
